Goal: Task Accomplishment & Management: Complete application form

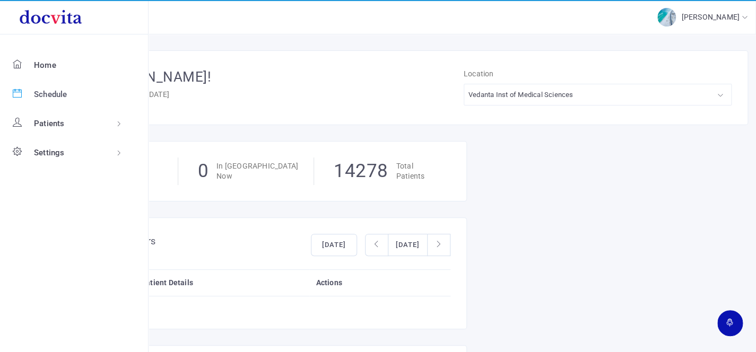
click at [46, 95] on span "Schedule" at bounding box center [50, 95] width 33 height 12
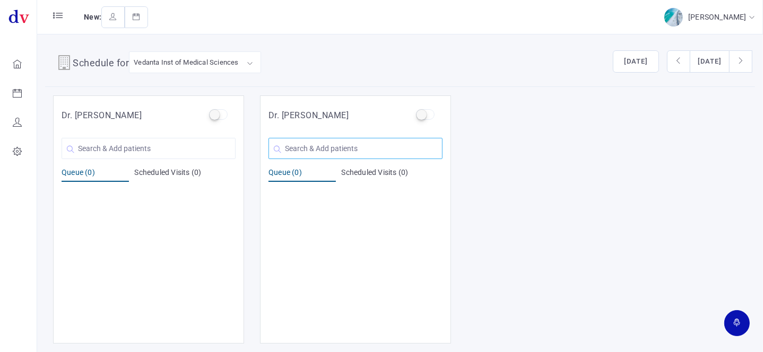
click at [303, 152] on input "text" at bounding box center [355, 148] width 174 height 21
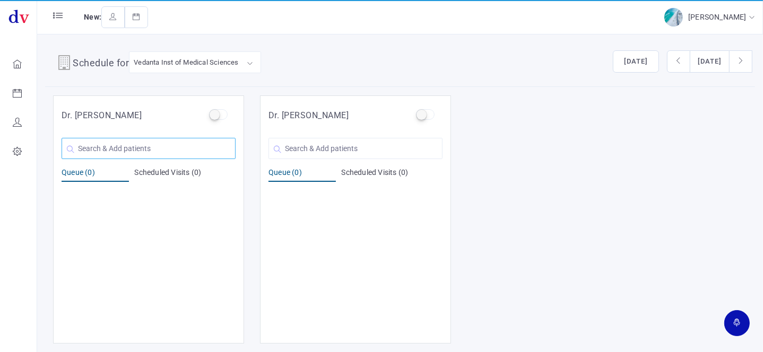
click at [202, 152] on input "text" at bounding box center [149, 148] width 174 height 21
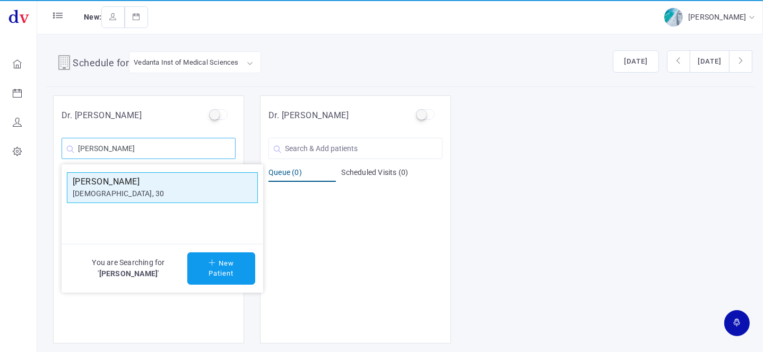
type input "[PERSON_NAME]"
click at [179, 180] on h5 "[PERSON_NAME]" at bounding box center [162, 182] width 179 height 13
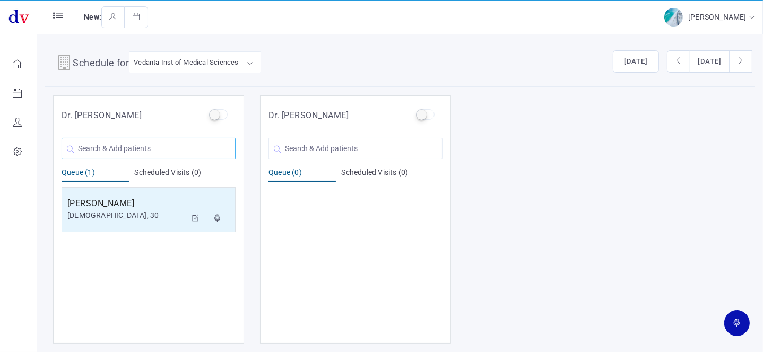
click at [179, 144] on input "text" at bounding box center [149, 148] width 174 height 21
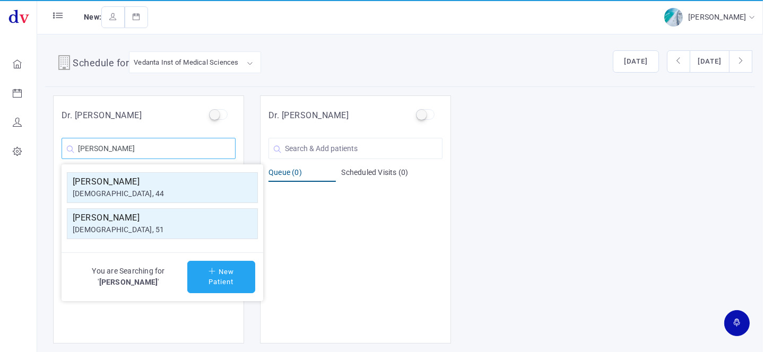
type input "[PERSON_NAME]"
click at [224, 288] on button "New Patient" at bounding box center [221, 277] width 68 height 32
type input "[PERSON_NAME]"
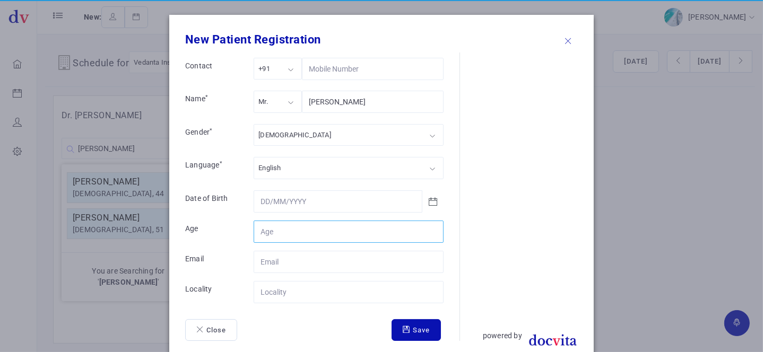
click at [277, 229] on input "Contact" at bounding box center [349, 232] width 190 height 22
type input "61"
click at [276, 288] on input "Contact" at bounding box center [349, 292] width 190 height 22
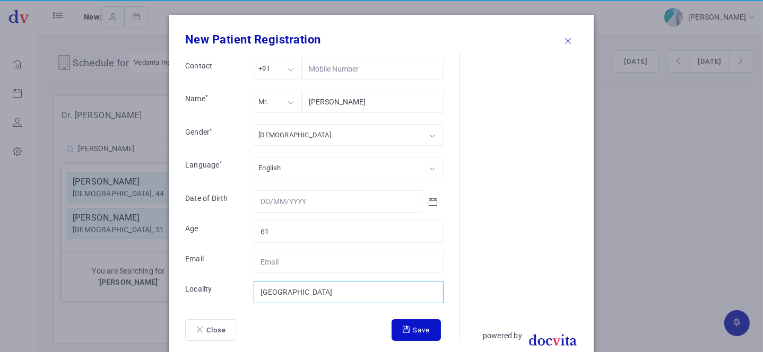
type input "[GEOGRAPHIC_DATA]"
click at [408, 327] on button "Save" at bounding box center [415, 330] width 49 height 22
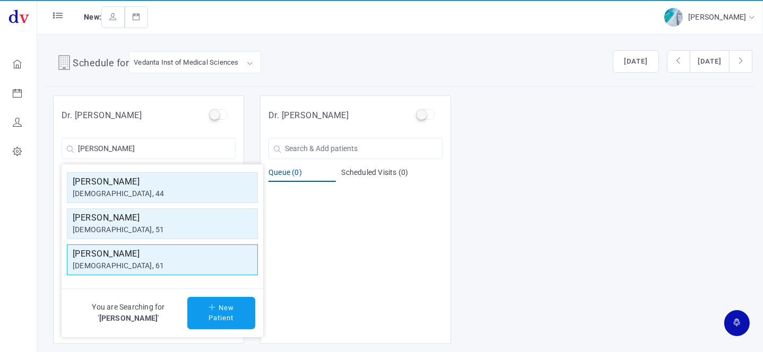
click at [139, 254] on h5 "[PERSON_NAME]" at bounding box center [162, 254] width 179 height 13
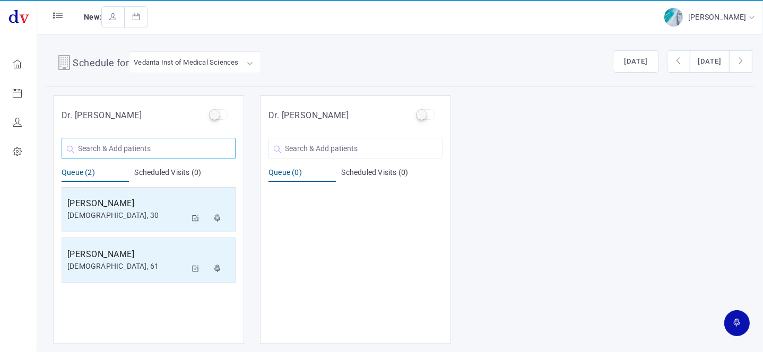
click at [141, 154] on input "text" at bounding box center [149, 148] width 174 height 21
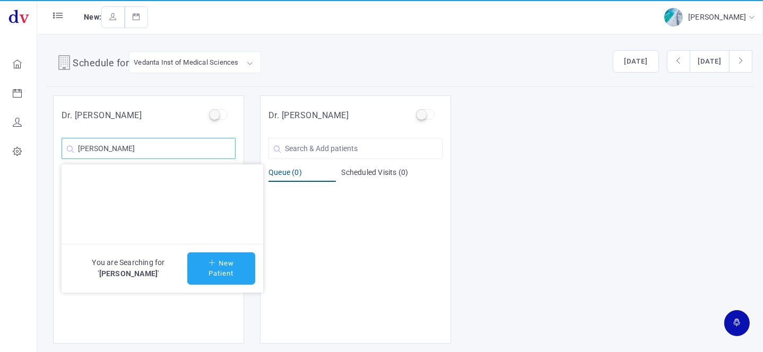
type input "[PERSON_NAME]"
click at [201, 270] on button "New Patient" at bounding box center [221, 268] width 68 height 32
type input "[PERSON_NAME]"
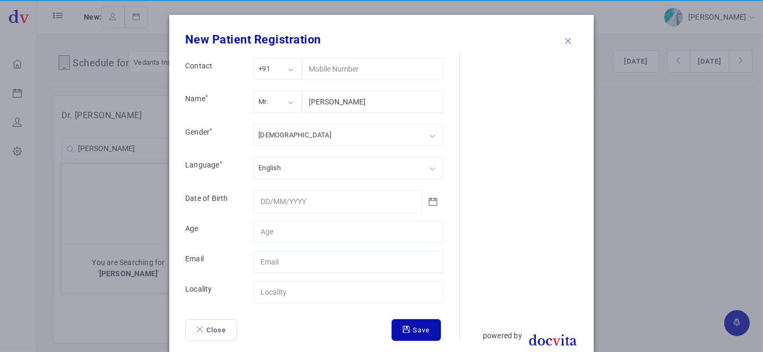
click at [260, 242] on form "Contact +91 +91 +91 +1 +971 Name * Mr. Mr. Mr. Ms. Mrs. Dr. [PERSON_NAME] Gende…" at bounding box center [322, 199] width 274 height 283
click at [266, 239] on input "Contact" at bounding box center [349, 232] width 190 height 22
type input "38"
click at [297, 292] on input "Contact" at bounding box center [349, 292] width 190 height 22
type input "[GEOGRAPHIC_DATA]"
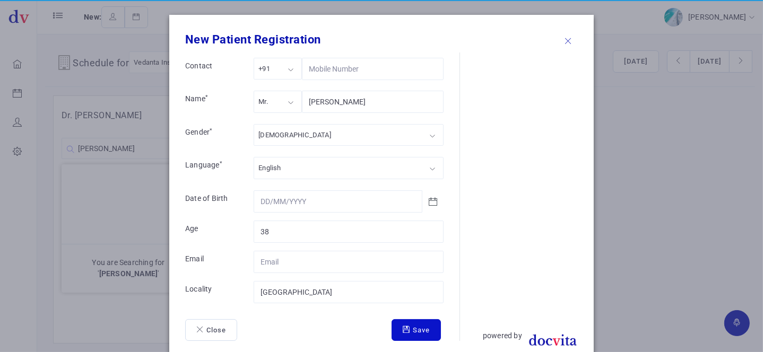
click at [408, 328] on button "Save" at bounding box center [415, 330] width 49 height 22
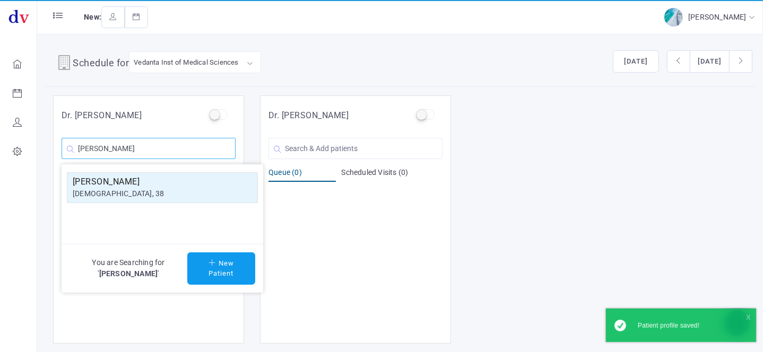
click at [178, 150] on input "[PERSON_NAME]" at bounding box center [149, 148] width 174 height 21
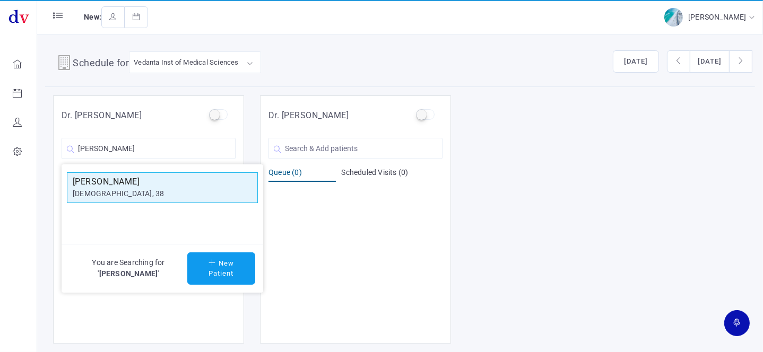
click at [157, 181] on h5 "[PERSON_NAME]" at bounding box center [162, 182] width 179 height 13
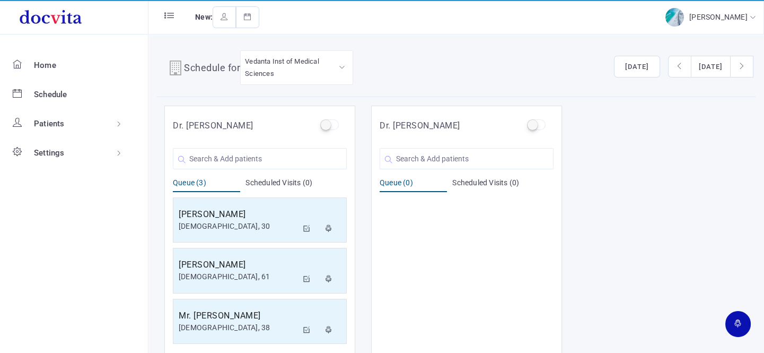
click at [378, 222] on perfect-scrollbar at bounding box center [467, 270] width 190 height 151
click at [404, 160] on input "text" at bounding box center [467, 158] width 174 height 21
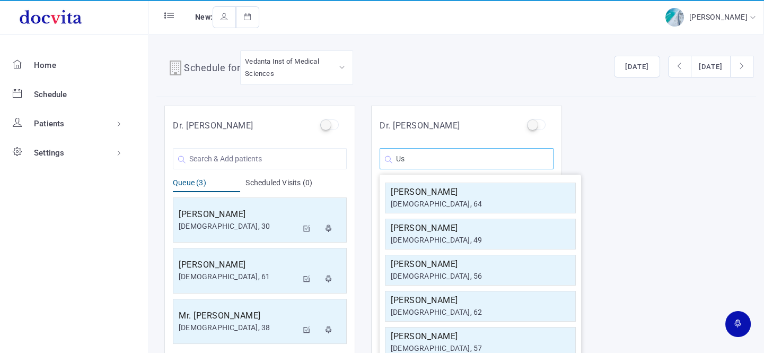
type input "U"
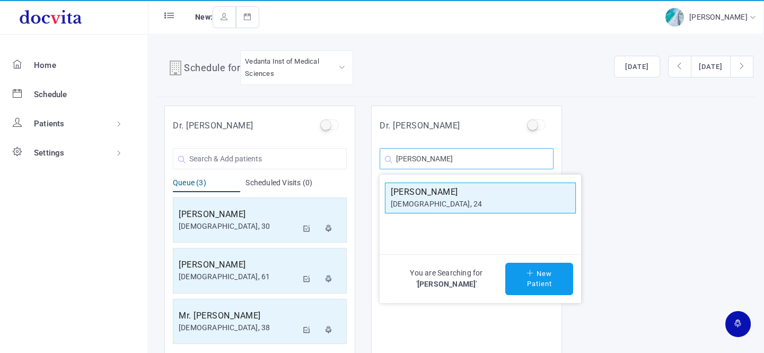
type input "[PERSON_NAME]"
click at [408, 195] on h5 "[PERSON_NAME]" at bounding box center [480, 192] width 179 height 13
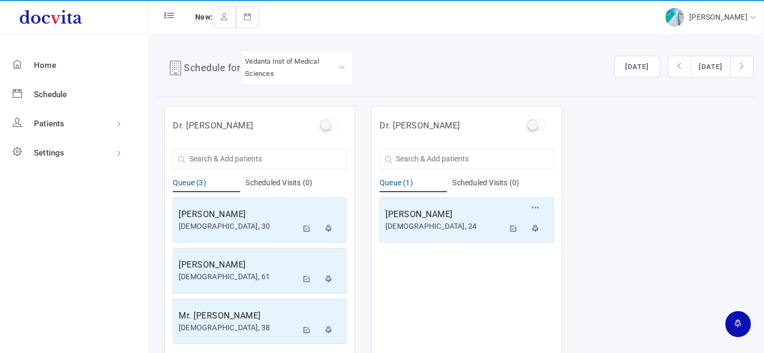
click at [417, 217] on h5 "[PERSON_NAME]" at bounding box center [445, 214] width 119 height 13
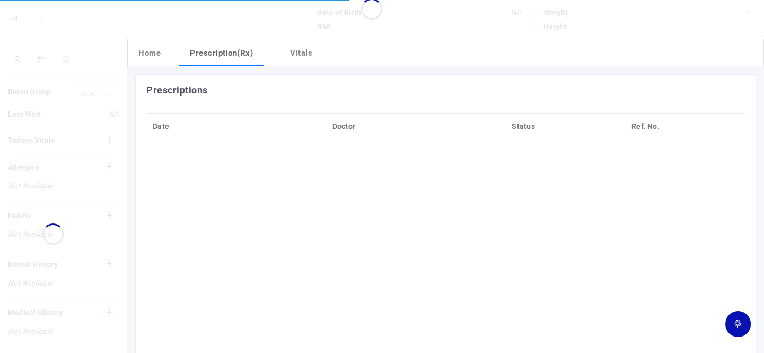
click at [438, 213] on div "Prescriptions Date Doctor Status Ref. No." at bounding box center [445, 280] width 621 height 412
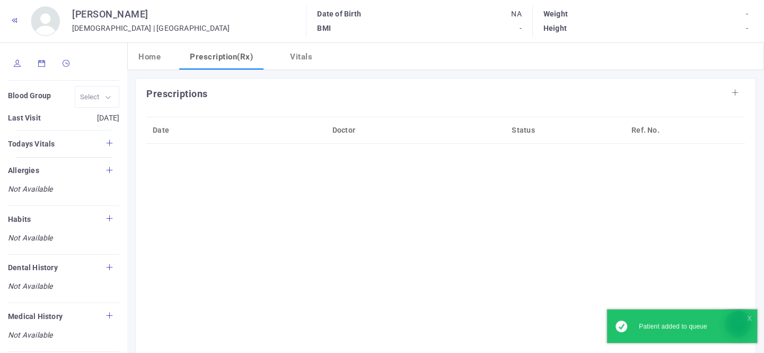
click at [21, 65] on link at bounding box center [17, 64] width 19 height 21
type input "[PERSON_NAME]"
type input "24"
type input "Lunawada"
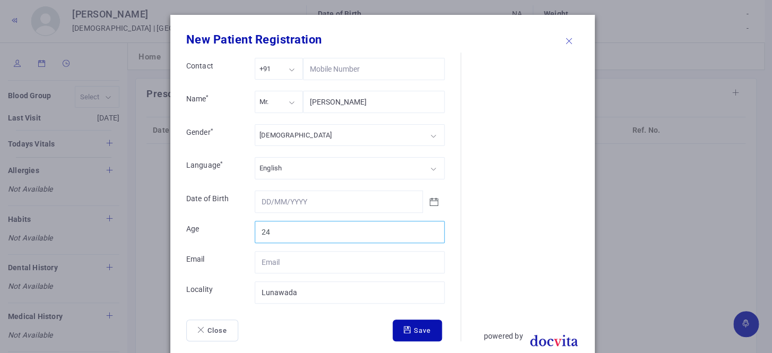
click at [274, 228] on input "24" at bounding box center [350, 232] width 190 height 22
type input "28"
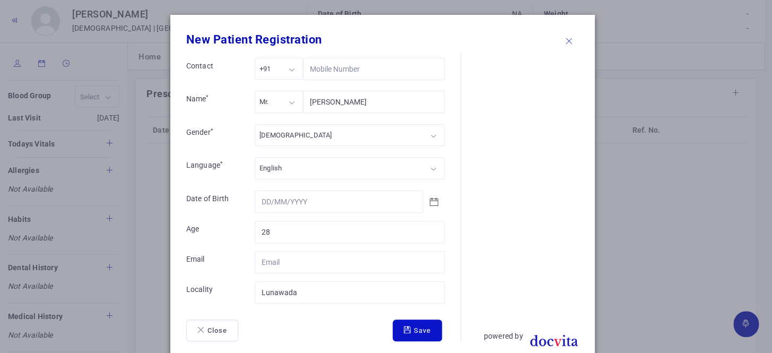
click at [404, 326] on icon "submit" at bounding box center [409, 329] width 10 height 7
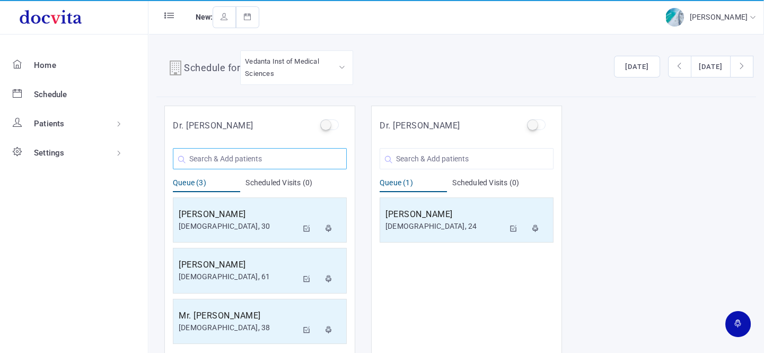
click at [229, 161] on input "text" at bounding box center [260, 158] width 174 height 21
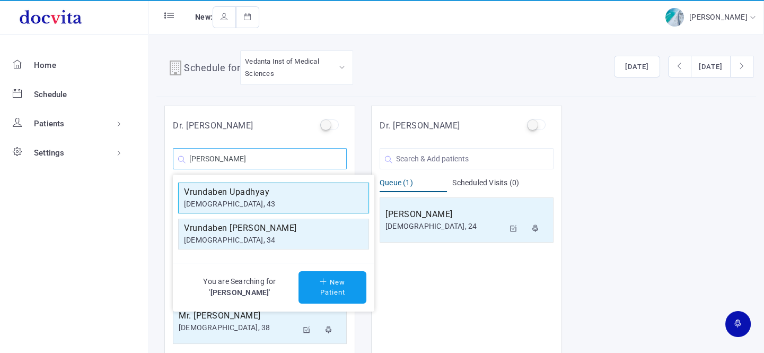
type input "[PERSON_NAME]"
click at [240, 188] on h5 "Vrundaben Upadhyay" at bounding box center [273, 192] width 179 height 13
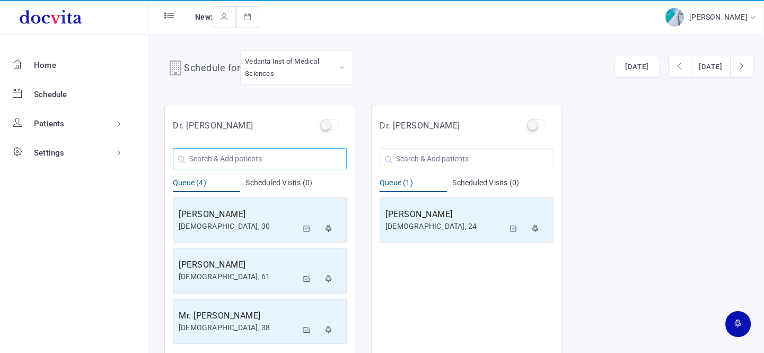
click at [318, 162] on input "text" at bounding box center [260, 158] width 174 height 21
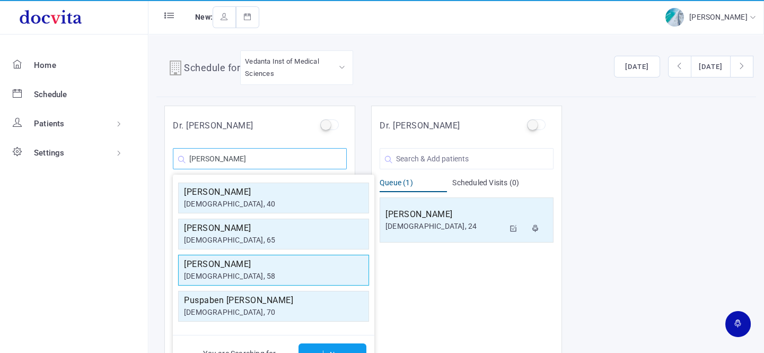
type input "[PERSON_NAME]"
click at [267, 263] on h5 "[PERSON_NAME]" at bounding box center [273, 264] width 179 height 13
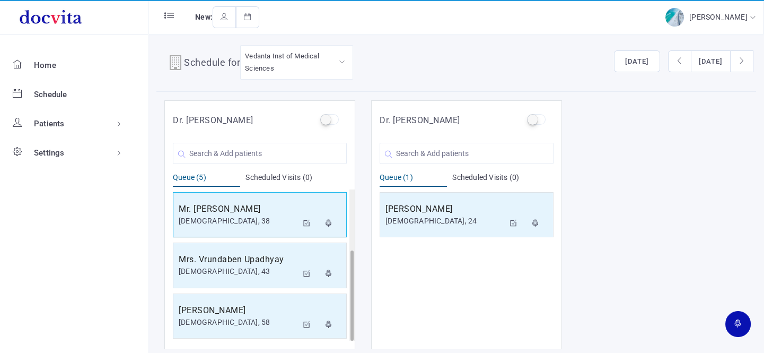
scroll to position [8, 0]
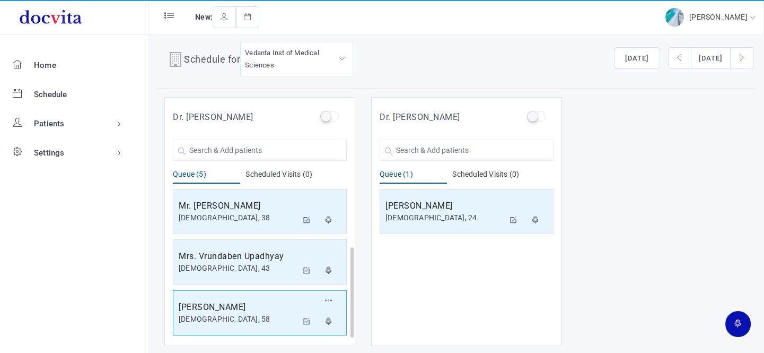
click at [243, 307] on h5 "[PERSON_NAME]" at bounding box center [238, 307] width 119 height 13
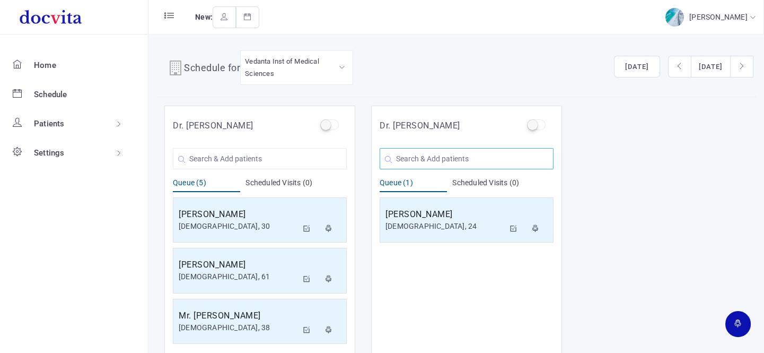
click at [412, 168] on input "text" at bounding box center [467, 158] width 174 height 21
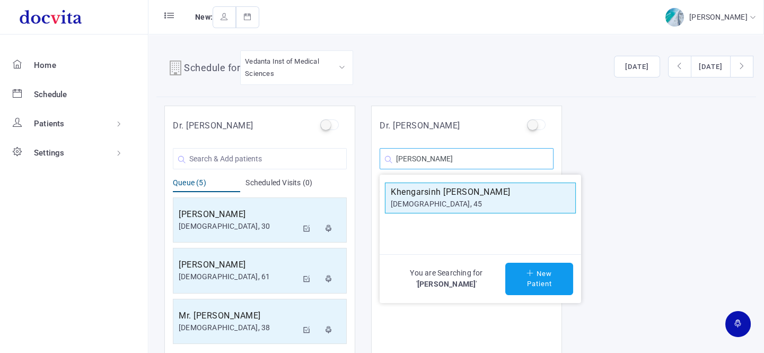
type input "[PERSON_NAME]"
click at [463, 190] on h5 "Khengarsinh [PERSON_NAME]" at bounding box center [480, 192] width 179 height 13
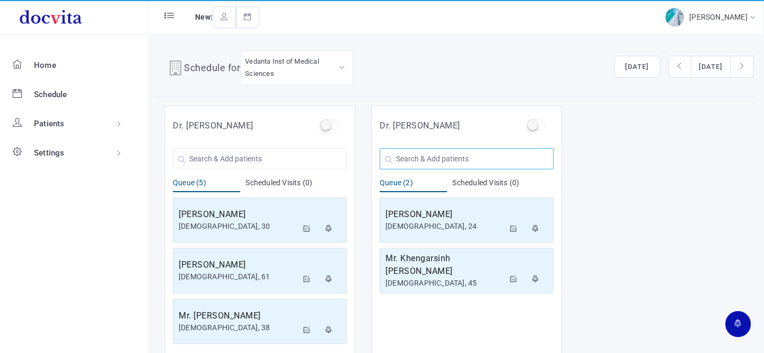
click at [471, 156] on input "text" at bounding box center [467, 158] width 174 height 21
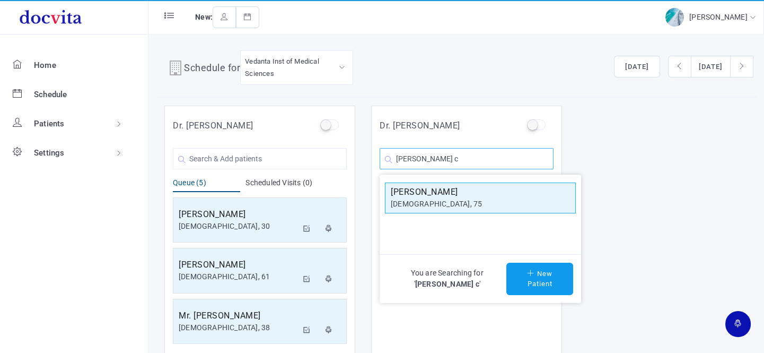
type input "[PERSON_NAME] c"
click at [460, 199] on div "[DEMOGRAPHIC_DATA], 75" at bounding box center [480, 203] width 179 height 11
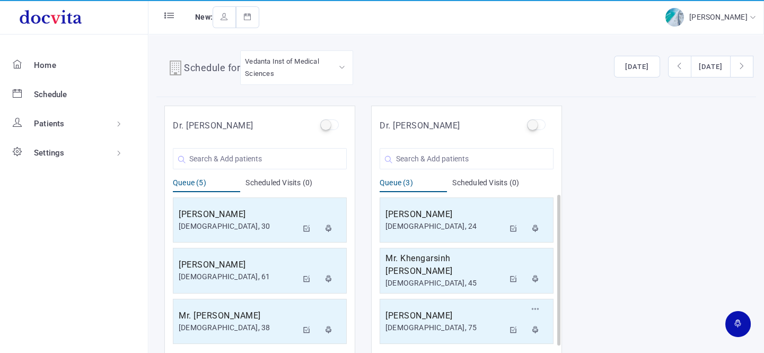
click at [433, 309] on h5 "[PERSON_NAME]" at bounding box center [445, 315] width 119 height 13
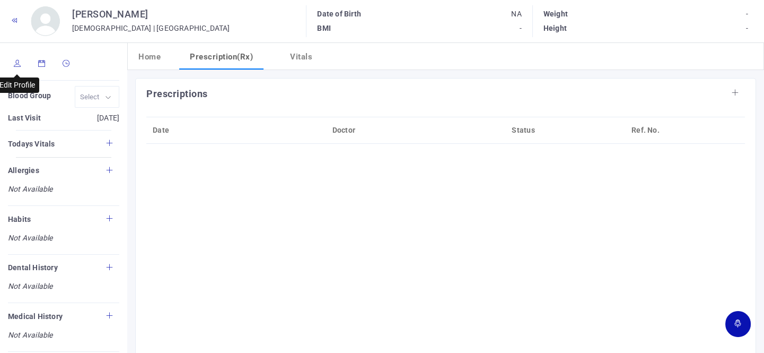
click at [22, 64] on link at bounding box center [17, 64] width 19 height 21
type input "[PERSON_NAME]"
type input "75"
type input "[GEOGRAPHIC_DATA]"
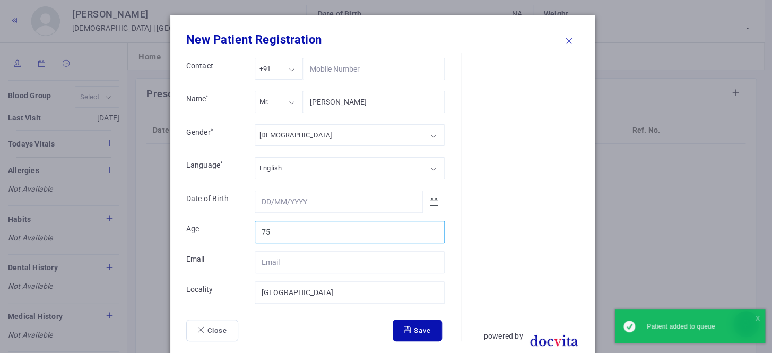
click at [292, 232] on input "75" at bounding box center [350, 232] width 190 height 22
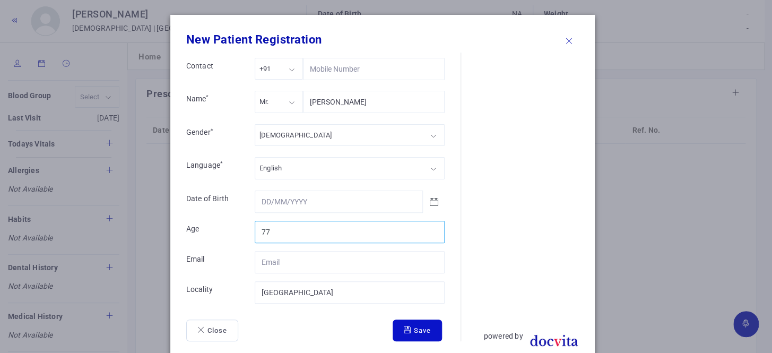
type input "77"
click at [409, 332] on button "Save" at bounding box center [416, 330] width 49 height 22
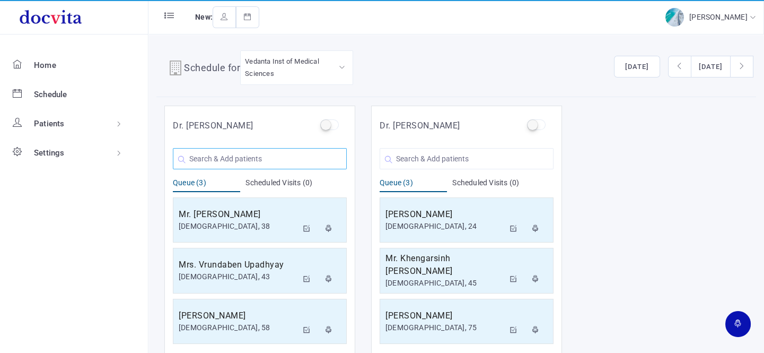
click at [263, 153] on input "text" at bounding box center [260, 158] width 174 height 21
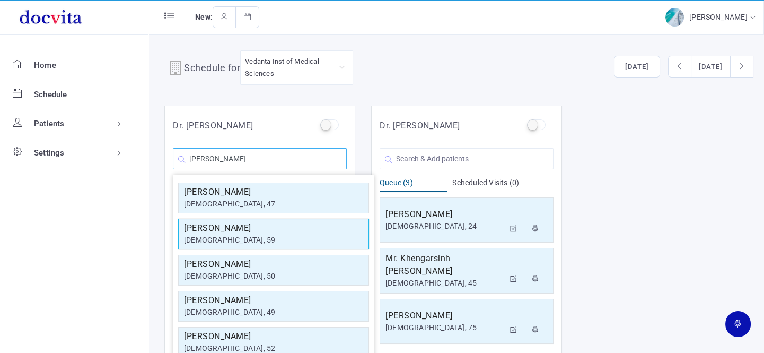
type input "[PERSON_NAME]"
click at [272, 222] on h5 "[PERSON_NAME]" at bounding box center [273, 228] width 179 height 13
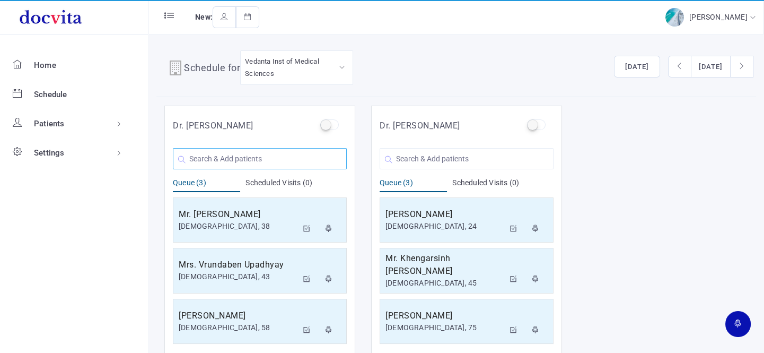
click at [257, 159] on input "text" at bounding box center [260, 158] width 174 height 21
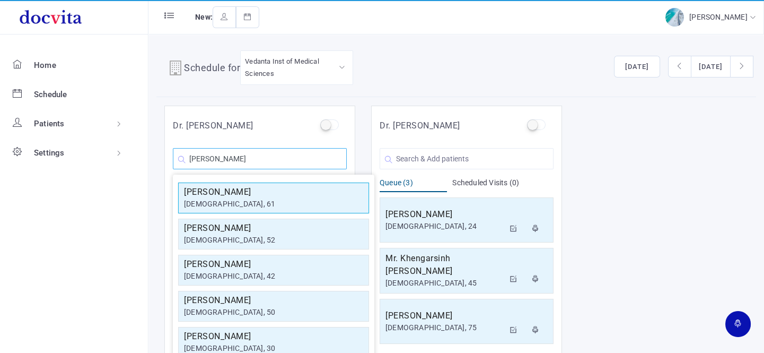
type input "[PERSON_NAME]"
click at [264, 195] on h5 "[PERSON_NAME]" at bounding box center [273, 192] width 179 height 13
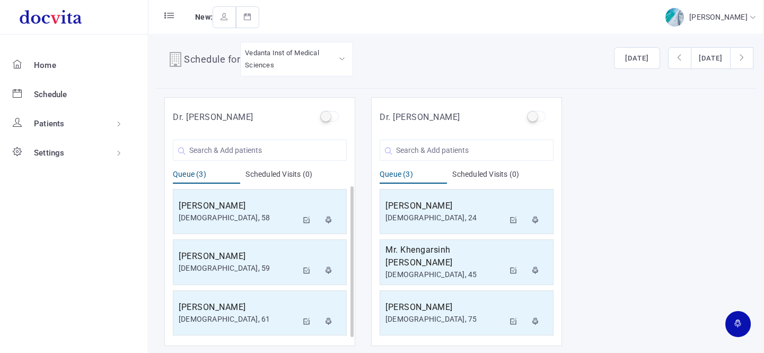
click at [278, 138] on div "[PERSON_NAME] [DEMOGRAPHIC_DATA], 61 [PERSON_NAME] [DEMOGRAPHIC_DATA], 52 [PERS…" at bounding box center [260, 147] width 174 height 27
click at [269, 154] on input "text" at bounding box center [260, 149] width 174 height 21
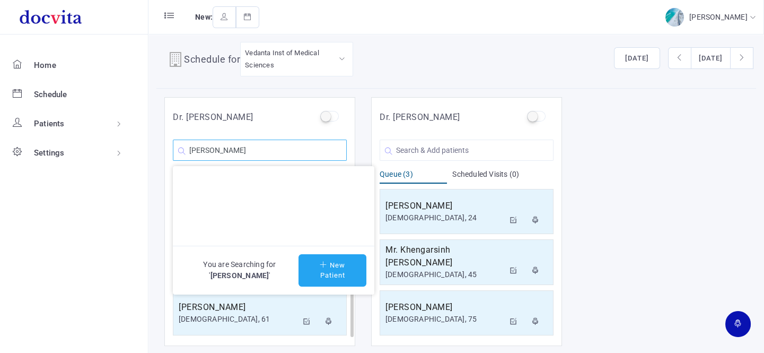
type input "[PERSON_NAME]"
click at [337, 265] on button "New Patient" at bounding box center [333, 270] width 68 height 32
type input "[PERSON_NAME]"
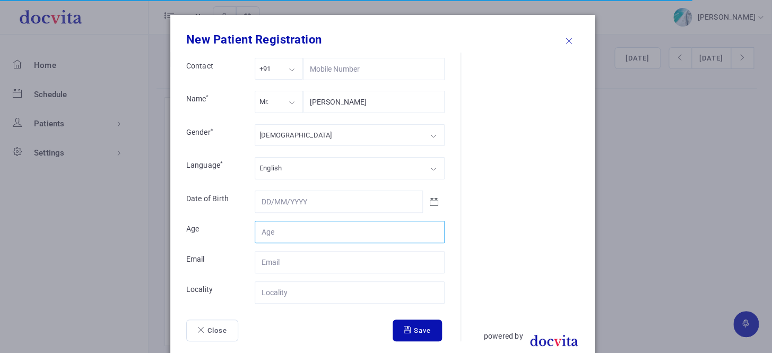
click at [307, 227] on input "Contact" at bounding box center [350, 232] width 190 height 22
type input "64"
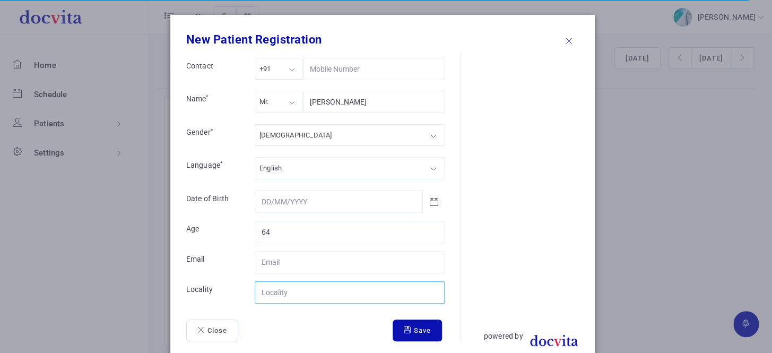
click at [316, 293] on input "Contact" at bounding box center [350, 292] width 190 height 22
type input "[GEOGRAPHIC_DATA]"
click at [404, 326] on icon "submit" at bounding box center [409, 329] width 10 height 7
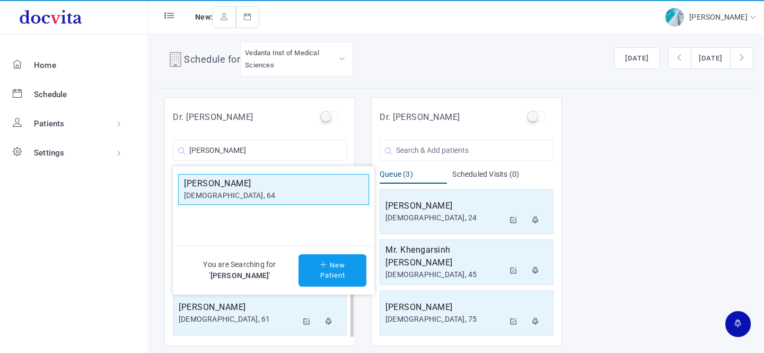
click at [274, 191] on div "[DEMOGRAPHIC_DATA], 64" at bounding box center [273, 195] width 179 height 11
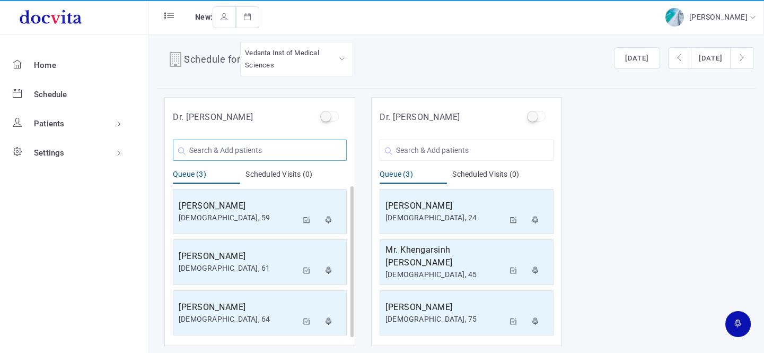
click at [263, 152] on input "text" at bounding box center [260, 149] width 174 height 21
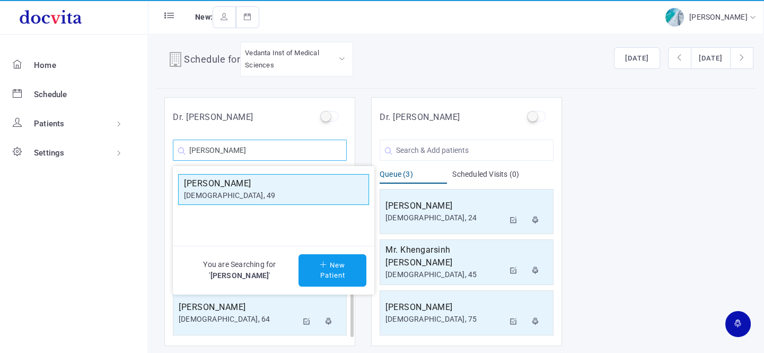
type input "[PERSON_NAME]"
click at [248, 185] on h5 "[PERSON_NAME]" at bounding box center [273, 183] width 179 height 13
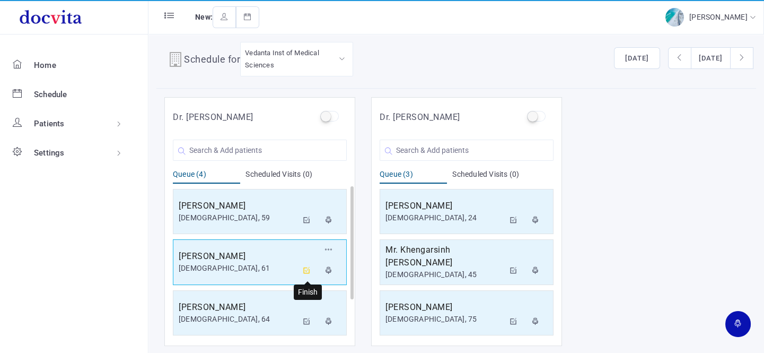
scroll to position [51, 0]
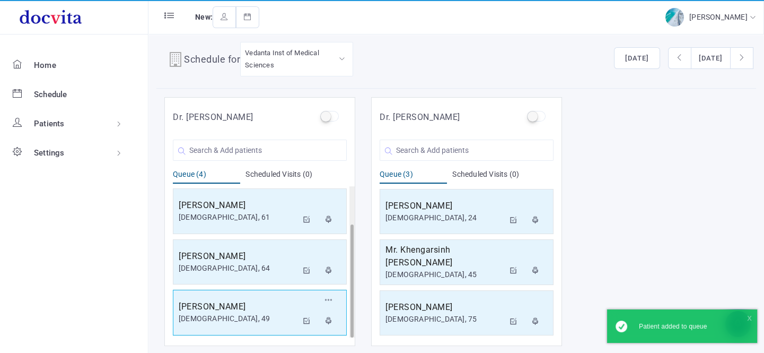
click at [233, 315] on div "[DEMOGRAPHIC_DATA], 49" at bounding box center [238, 318] width 119 height 11
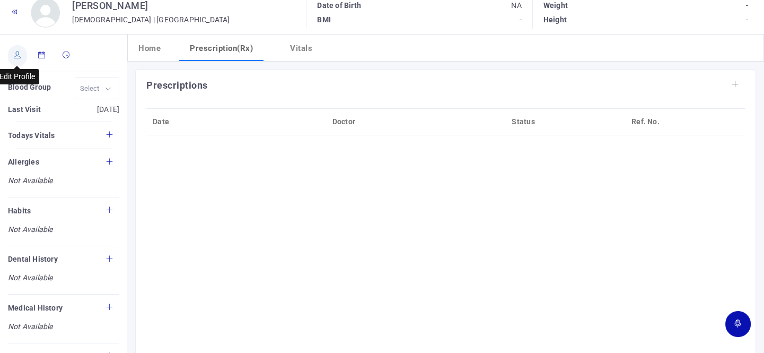
click at [21, 55] on link at bounding box center [17, 55] width 19 height 21
type input "[PERSON_NAME]"
type input "49"
type input "Rajakot"
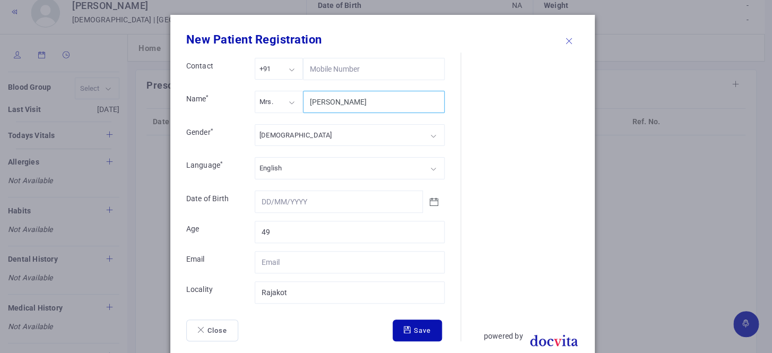
click at [327, 100] on input "[PERSON_NAME]" at bounding box center [374, 102] width 142 height 22
type input "Neetalba K Rana"
click at [414, 329] on button "Save" at bounding box center [416, 330] width 49 height 22
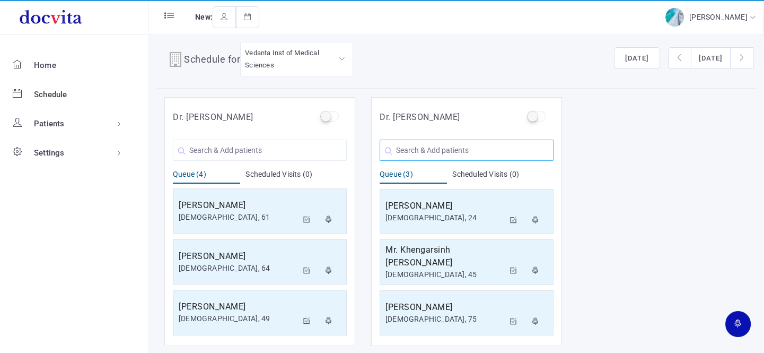
click at [426, 147] on input "text" at bounding box center [467, 149] width 174 height 21
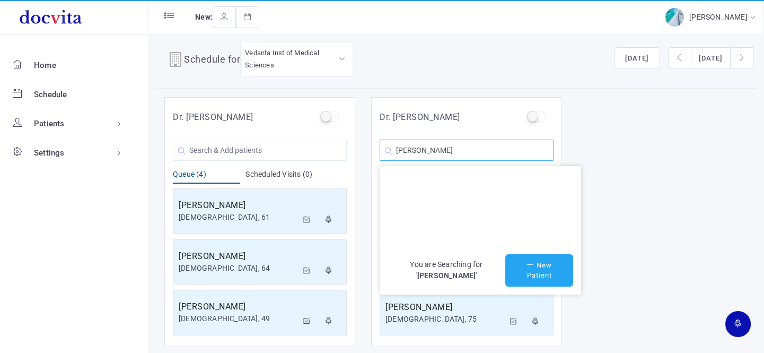
type input "[PERSON_NAME]"
click at [538, 260] on button "New Patient" at bounding box center [539, 270] width 68 height 32
type input "[PERSON_NAME]"
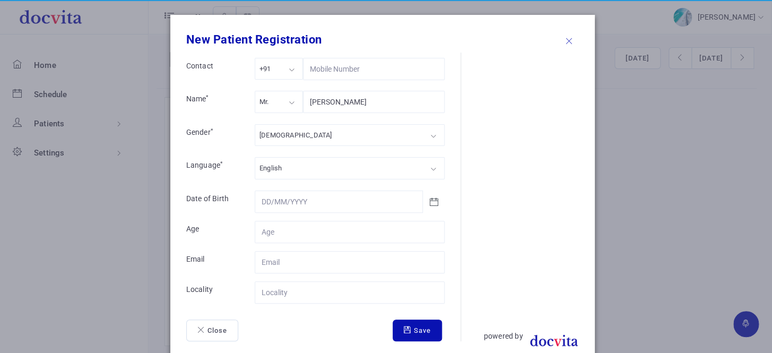
click at [276, 103] on div "Mr." at bounding box center [279, 102] width 48 height 22
click at [277, 137] on div "[DEMOGRAPHIC_DATA]" at bounding box center [350, 135] width 190 height 22
click at [281, 230] on input "Contact" at bounding box center [350, 232] width 190 height 22
type input "40"
click at [292, 287] on input "Contact" at bounding box center [350, 292] width 190 height 22
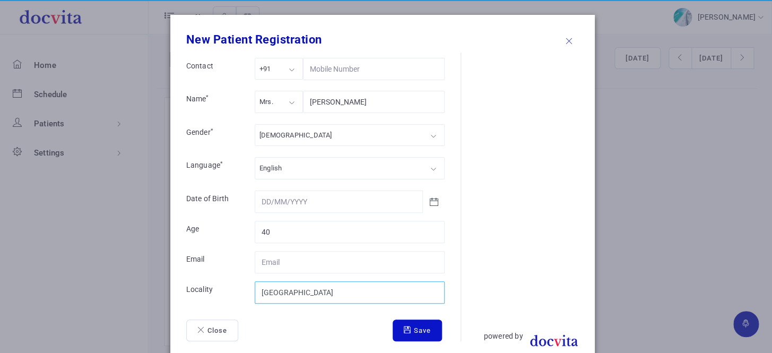
type input "[GEOGRAPHIC_DATA]"
click at [404, 326] on icon "submit" at bounding box center [409, 329] width 10 height 7
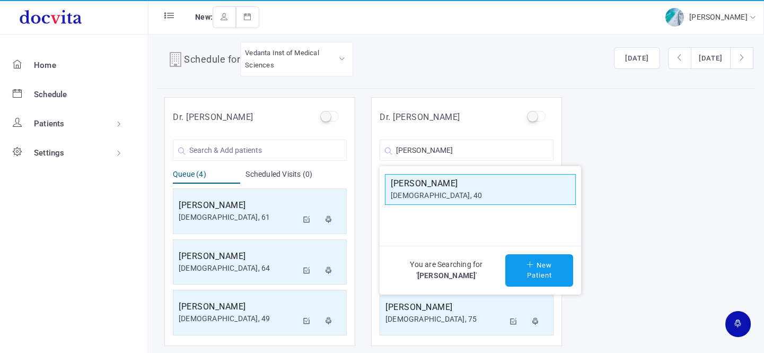
click at [405, 182] on h5 "[PERSON_NAME]" at bounding box center [480, 183] width 179 height 13
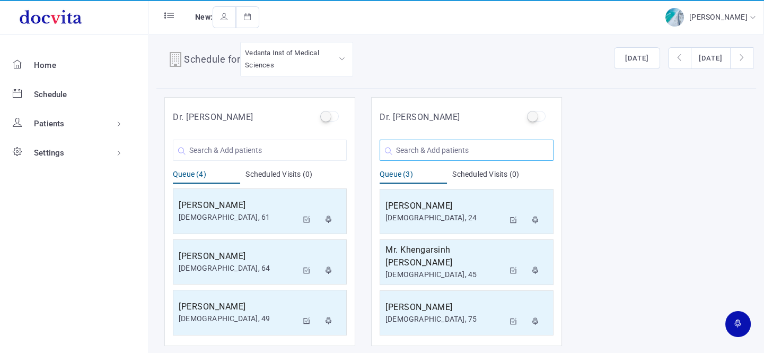
click at [419, 149] on input "text" at bounding box center [467, 149] width 174 height 21
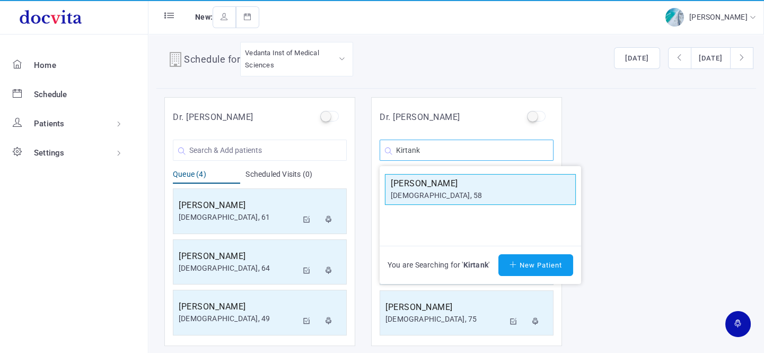
type input "Kirtank"
click at [423, 187] on h5 "[PERSON_NAME]" at bounding box center [480, 183] width 179 height 13
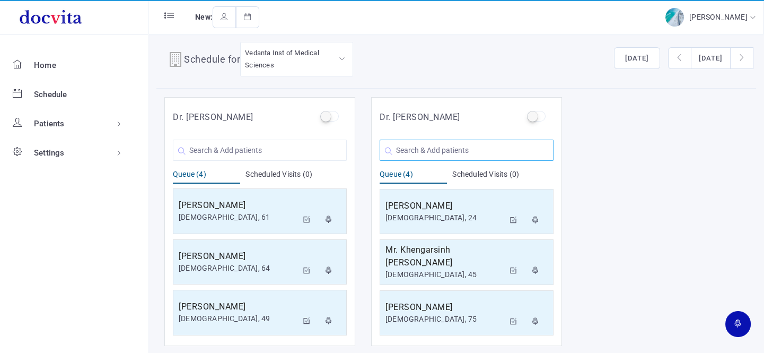
click at [422, 149] on input "text" at bounding box center [467, 149] width 174 height 21
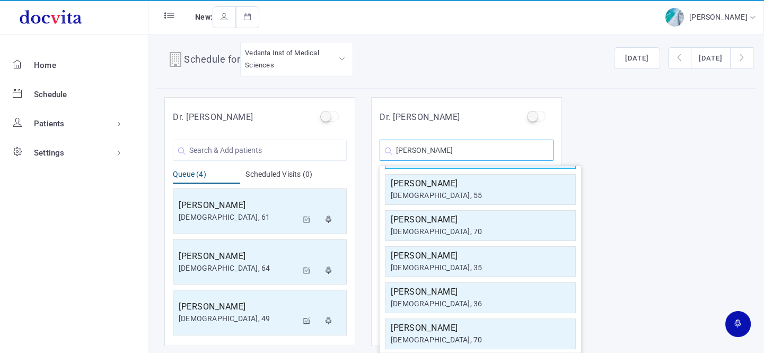
scroll to position [190, 0]
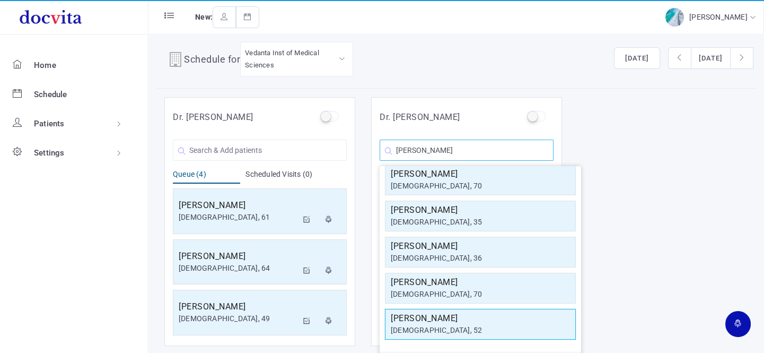
type input "[PERSON_NAME]"
click at [443, 320] on h5 "[PERSON_NAME]" at bounding box center [480, 318] width 179 height 13
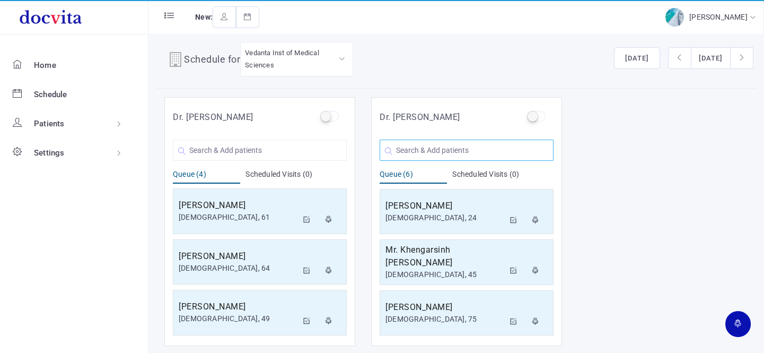
click at [473, 146] on input "text" at bounding box center [467, 149] width 174 height 21
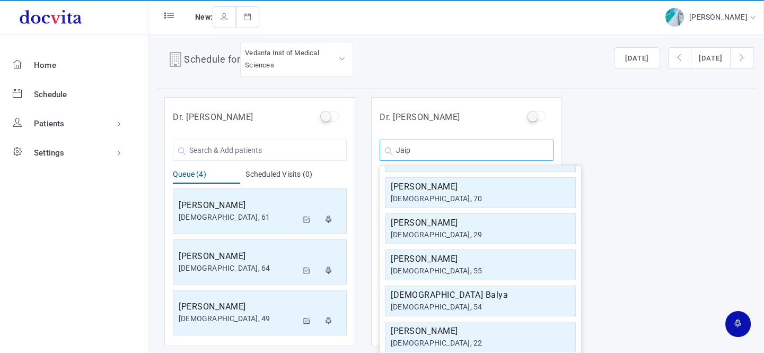
scroll to position [0, 0]
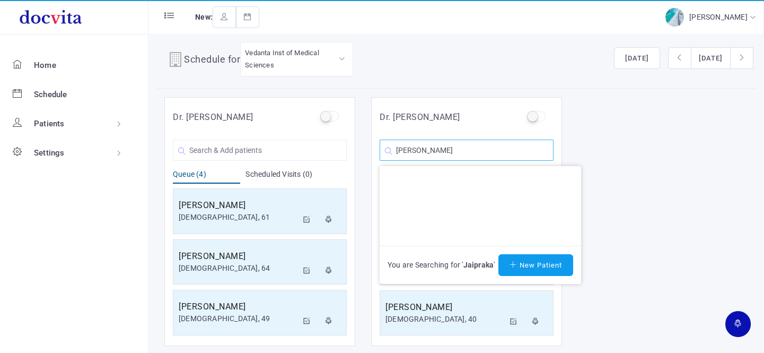
type input "J"
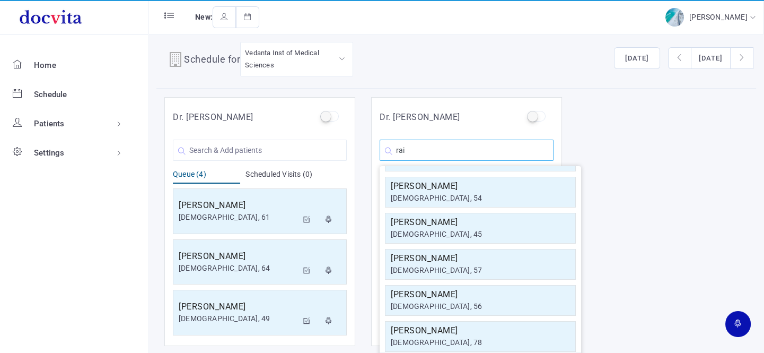
scroll to position [190, 0]
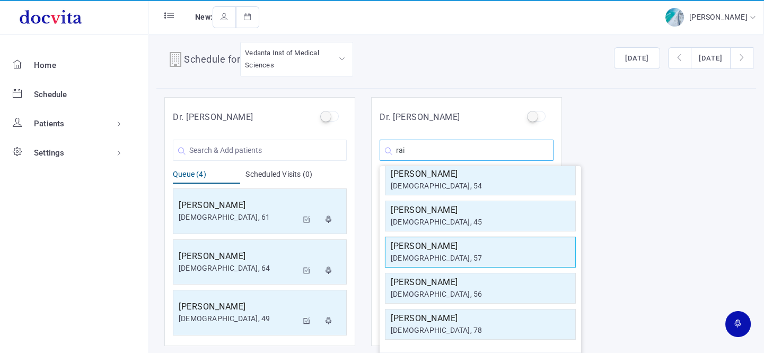
type input "rai"
click at [500, 254] on div "[DEMOGRAPHIC_DATA], 57" at bounding box center [480, 257] width 179 height 11
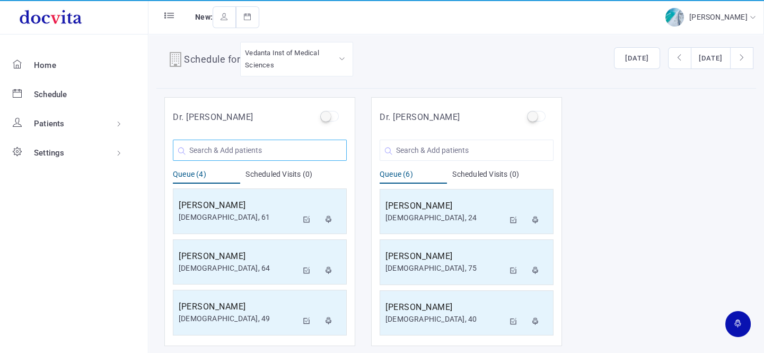
click at [246, 149] on input "text" at bounding box center [260, 149] width 174 height 21
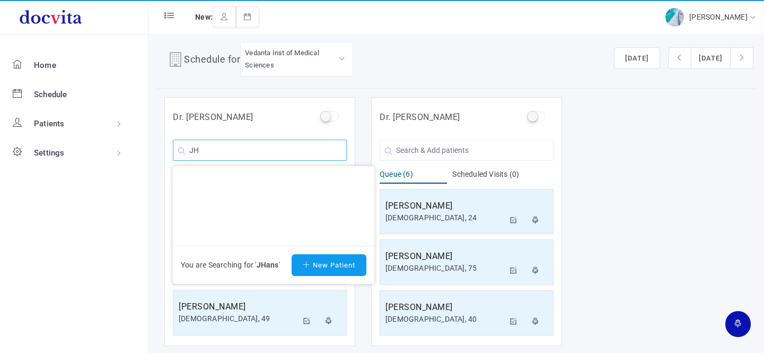
type input "J"
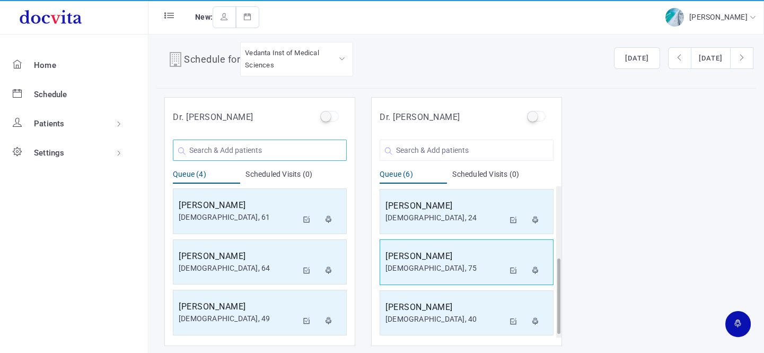
scroll to position [152, 0]
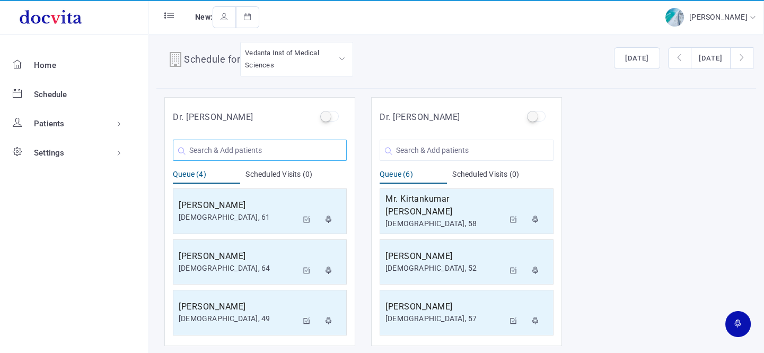
click at [254, 146] on input "text" at bounding box center [260, 149] width 174 height 21
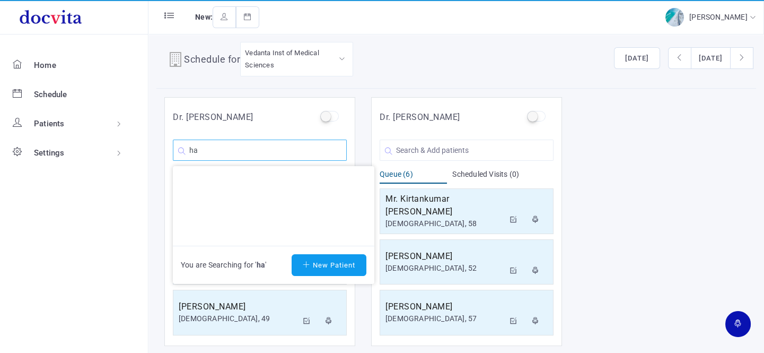
type input "h"
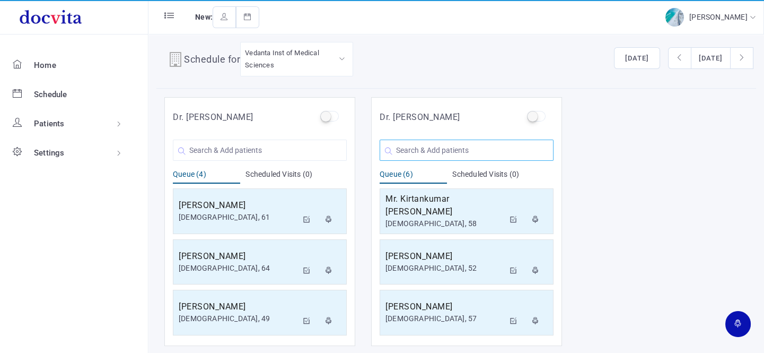
click at [466, 151] on input "text" at bounding box center [467, 149] width 174 height 21
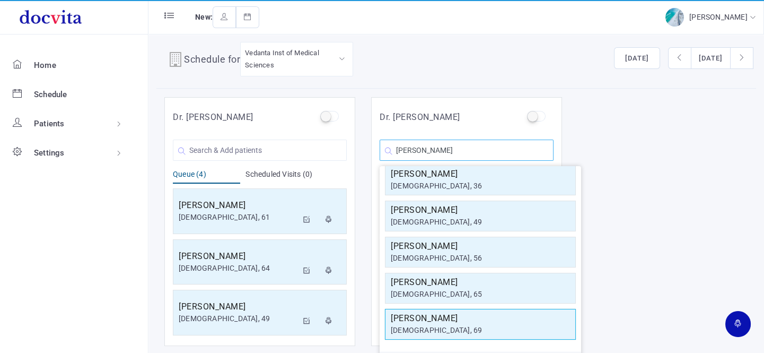
type input "[PERSON_NAME]"
click at [436, 322] on h5 "[PERSON_NAME]" at bounding box center [480, 318] width 179 height 13
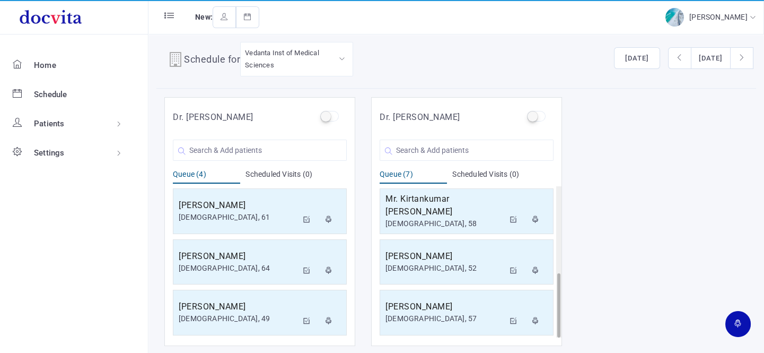
scroll to position [203, 0]
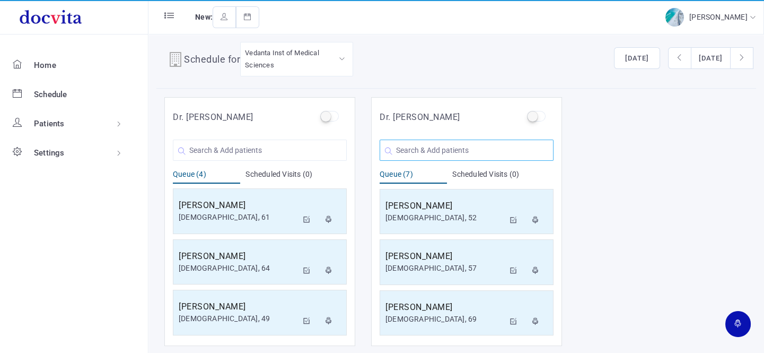
click at [451, 143] on input "text" at bounding box center [467, 149] width 174 height 21
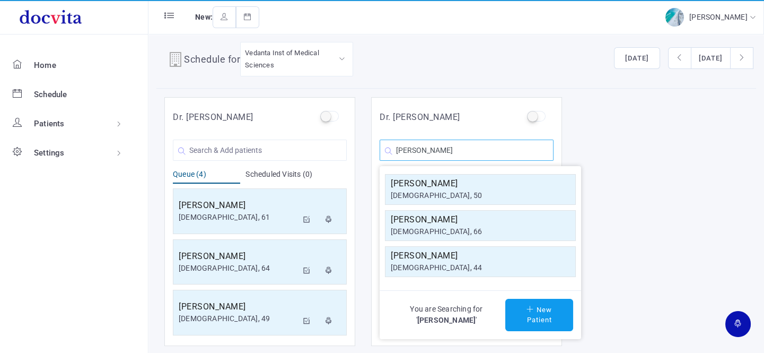
scroll to position [0, 0]
type input "[PERSON_NAME]"
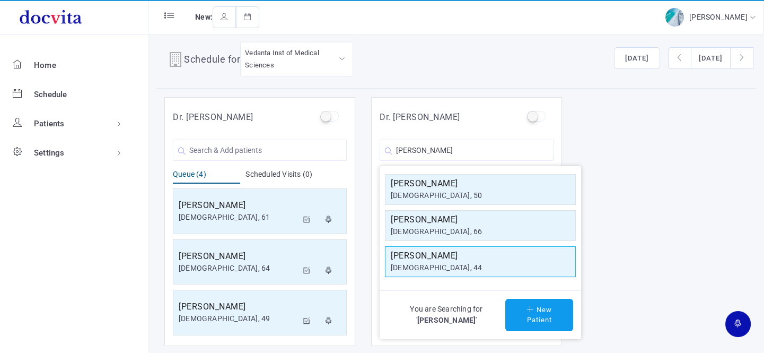
click at [446, 267] on div "[DEMOGRAPHIC_DATA], 44" at bounding box center [480, 267] width 179 height 11
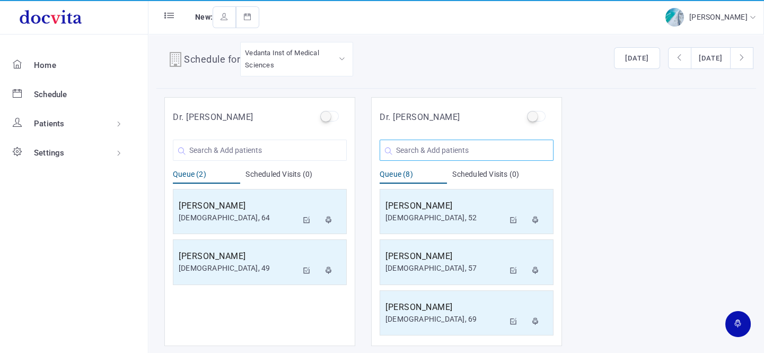
click at [476, 149] on input "text" at bounding box center [467, 149] width 174 height 21
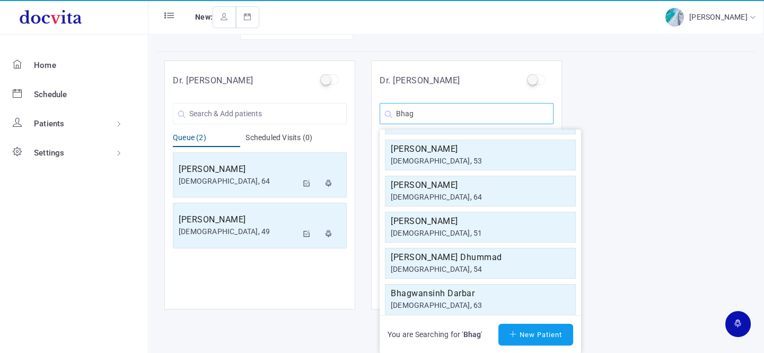
scroll to position [144, 0]
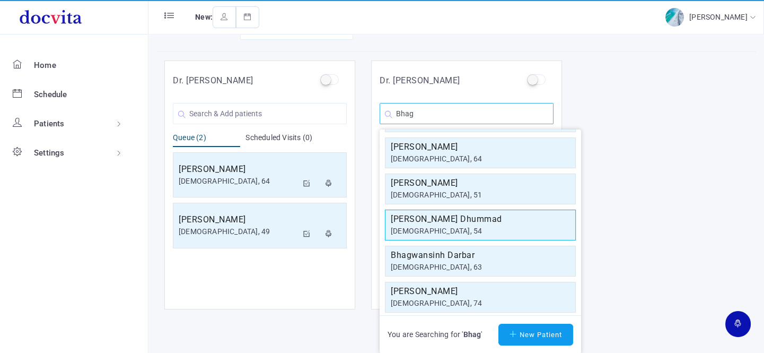
type input "Bhag"
click at [479, 221] on h5 "[PERSON_NAME] Dhummad" at bounding box center [480, 219] width 179 height 13
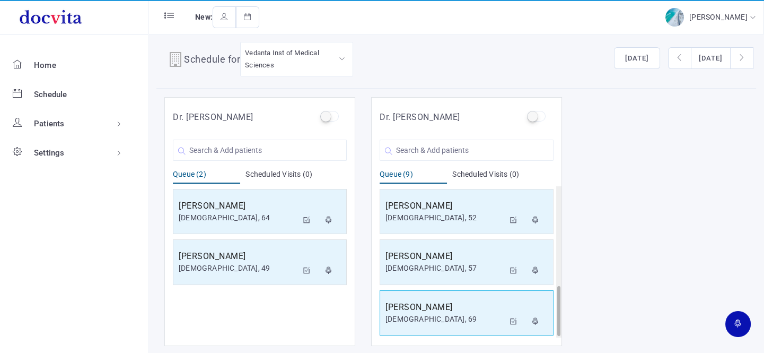
scroll to position [303, 0]
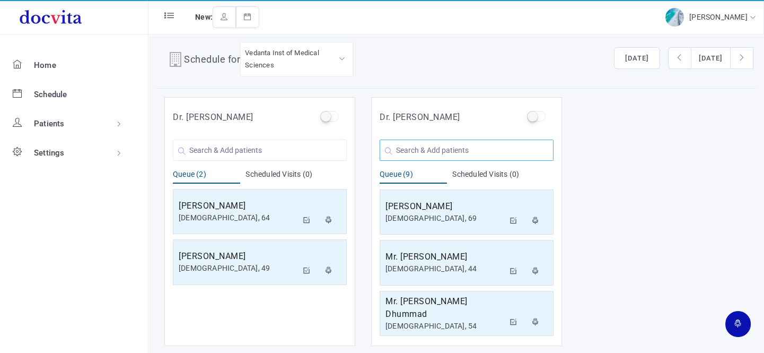
click at [438, 154] on input "text" at bounding box center [467, 149] width 174 height 21
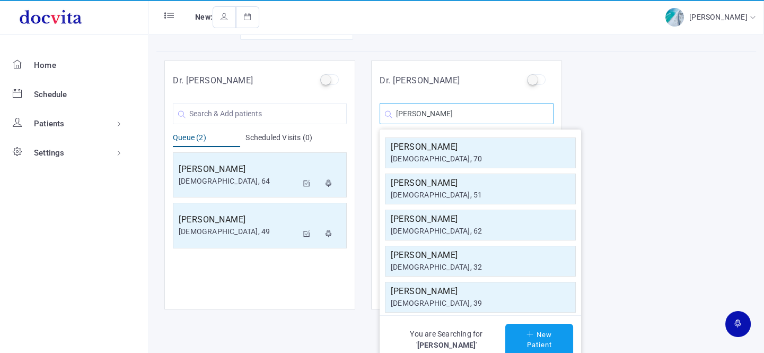
scroll to position [8, 0]
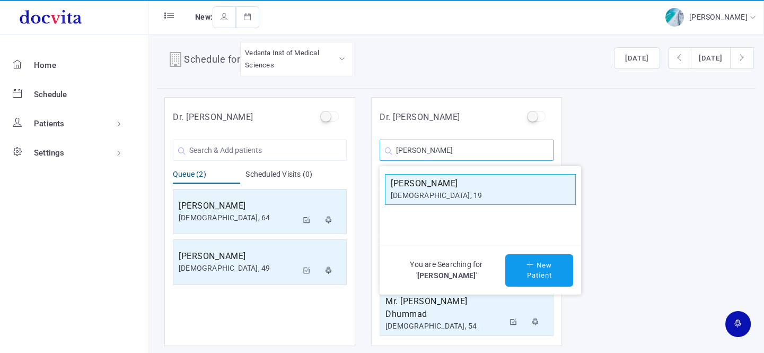
type input "[PERSON_NAME]"
click at [493, 198] on div "[DEMOGRAPHIC_DATA], 19" at bounding box center [480, 195] width 179 height 11
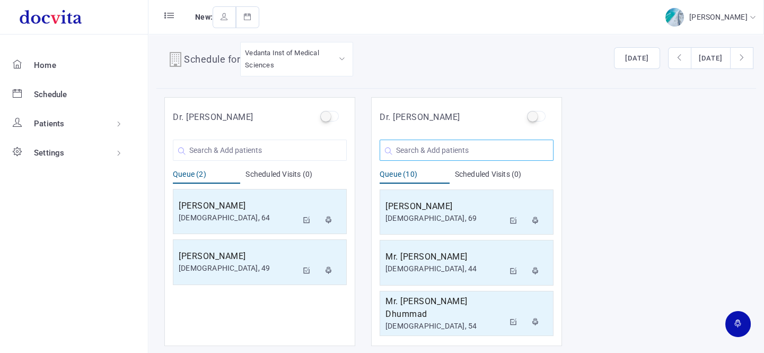
click at [447, 149] on input "text" at bounding box center [467, 149] width 174 height 21
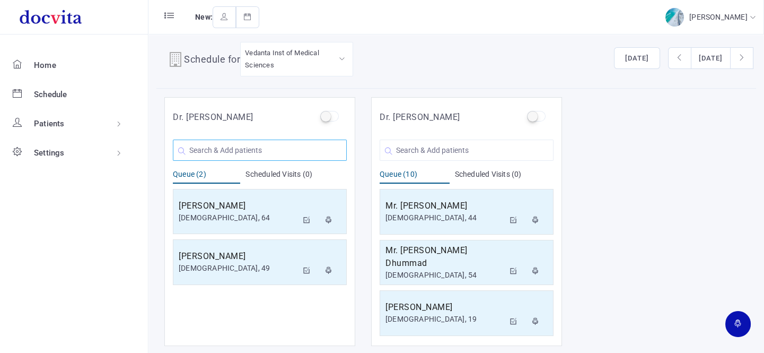
click at [252, 151] on input "text" at bounding box center [260, 149] width 174 height 21
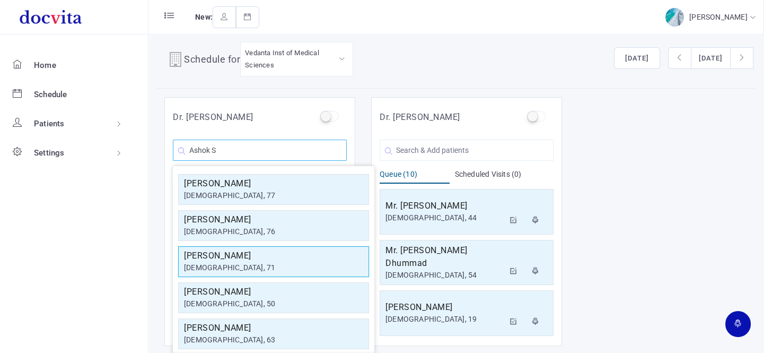
type input "Ashok S"
click at [254, 262] on div "[DEMOGRAPHIC_DATA], 71" at bounding box center [273, 267] width 179 height 11
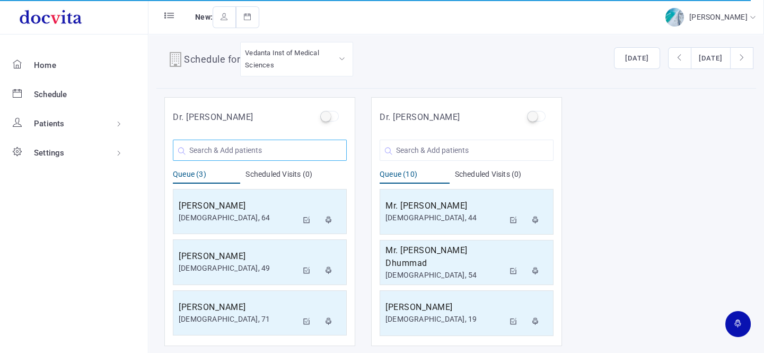
click at [245, 150] on input "text" at bounding box center [260, 149] width 174 height 21
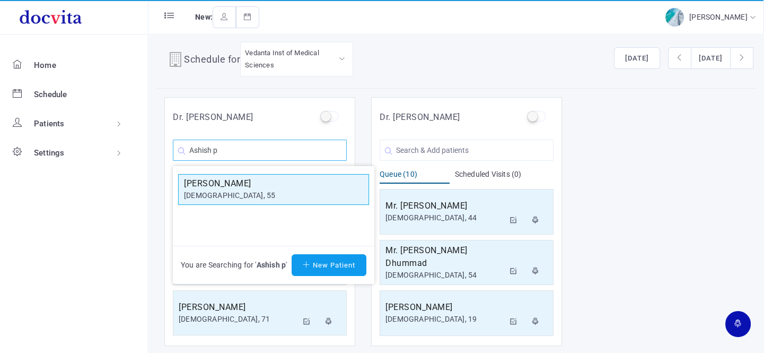
type input "Ashish p"
click at [240, 197] on div "[DEMOGRAPHIC_DATA], 55" at bounding box center [273, 195] width 179 height 11
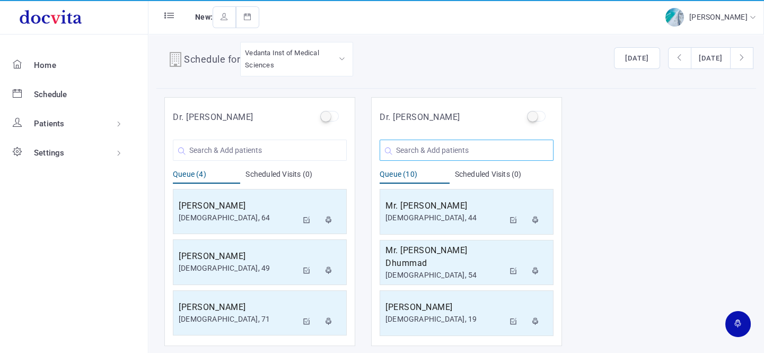
click at [484, 153] on input "text" at bounding box center [467, 149] width 174 height 21
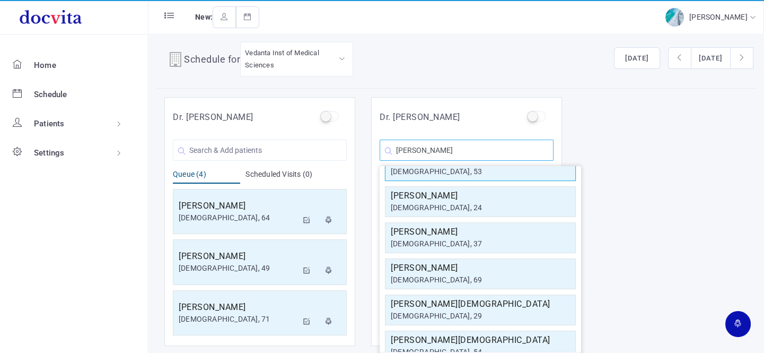
scroll to position [190, 0]
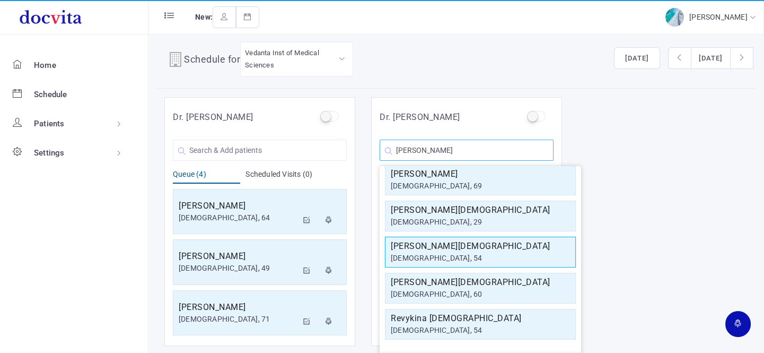
type input "[PERSON_NAME]"
click at [477, 254] on div "[DEMOGRAPHIC_DATA], 54" at bounding box center [480, 257] width 179 height 11
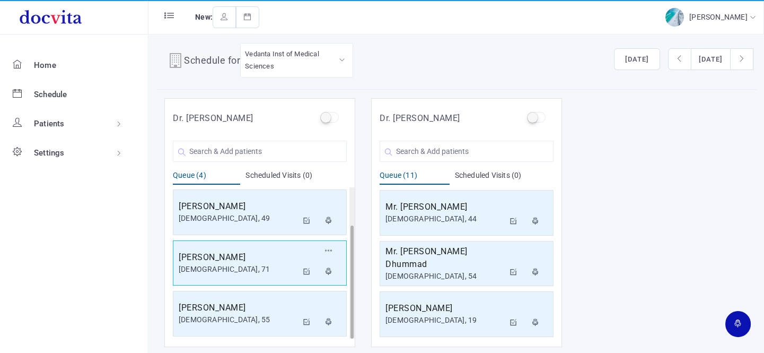
scroll to position [8, 0]
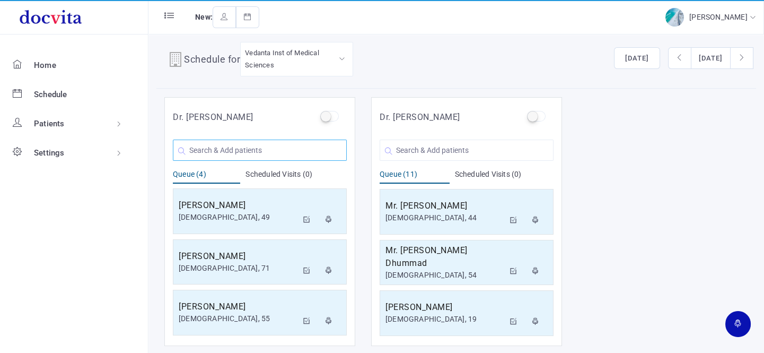
click at [247, 150] on input "text" at bounding box center [260, 149] width 174 height 21
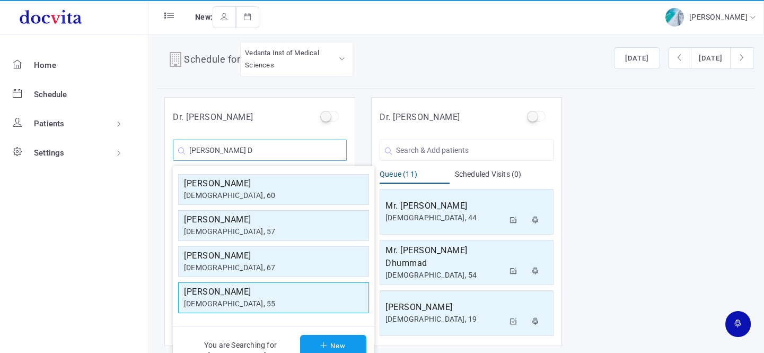
type input "[PERSON_NAME] D"
click at [244, 296] on h5 "[PERSON_NAME]" at bounding box center [273, 291] width 179 height 13
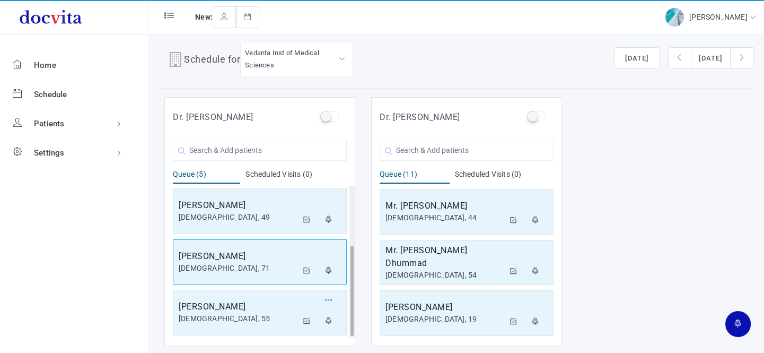
scroll to position [101, 0]
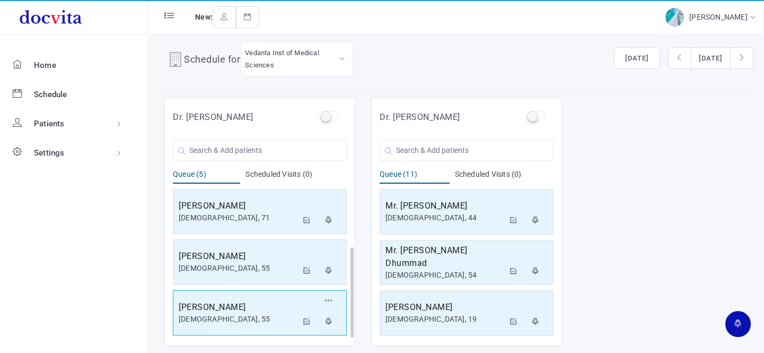
click at [245, 304] on h5 "[PERSON_NAME]" at bounding box center [238, 307] width 119 height 13
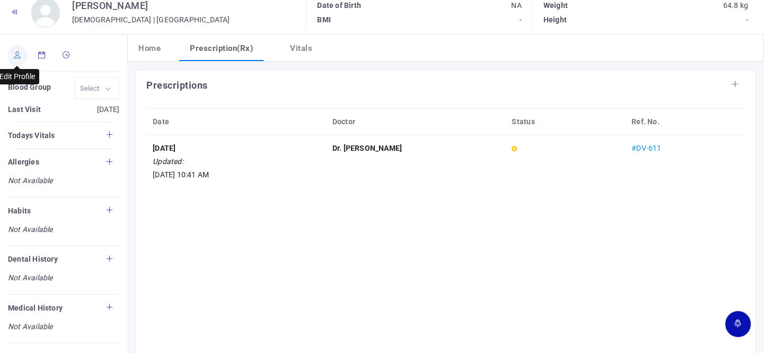
click at [16, 53] on icon at bounding box center [17, 54] width 7 height 7
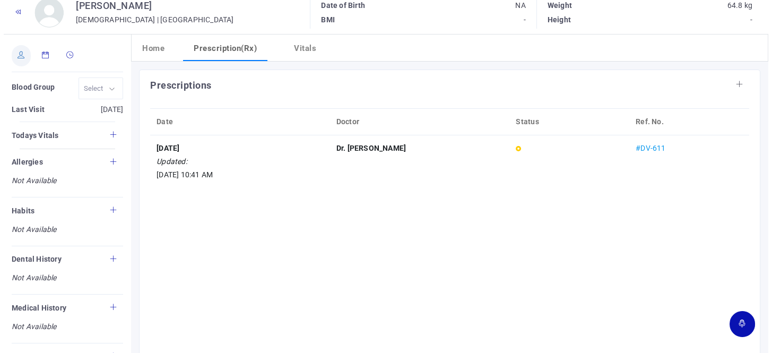
type input "[PERSON_NAME]"
type input "55"
type input "[GEOGRAPHIC_DATA]"
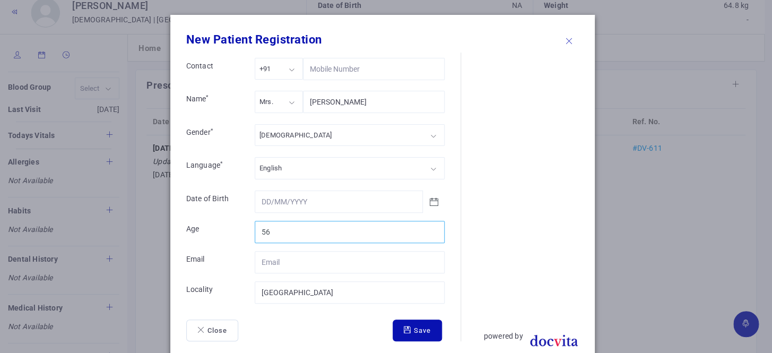
click at [427, 227] on input "56" at bounding box center [350, 232] width 190 height 22
click at [427, 227] on input "57" at bounding box center [350, 232] width 190 height 22
click at [427, 227] on input "58" at bounding box center [350, 232] width 190 height 22
click at [427, 227] on input "59" at bounding box center [350, 232] width 190 height 22
type input "60"
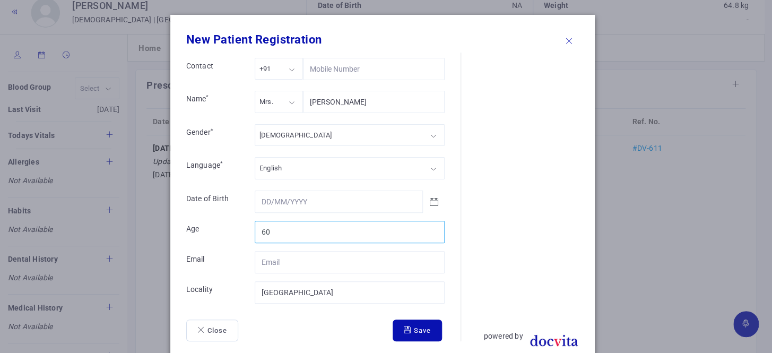
click at [427, 227] on input "60" at bounding box center [350, 232] width 190 height 22
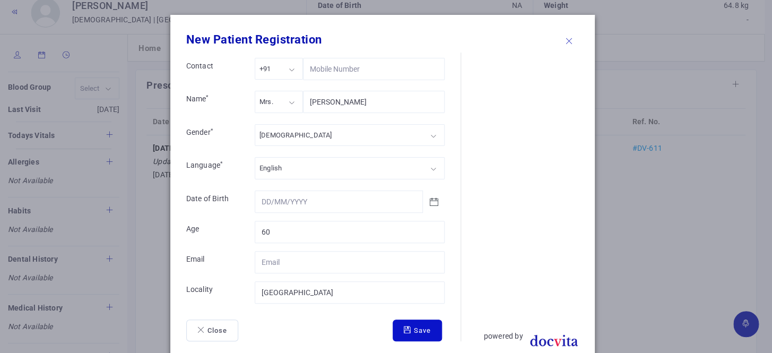
click at [414, 327] on button "Save" at bounding box center [416, 330] width 49 height 22
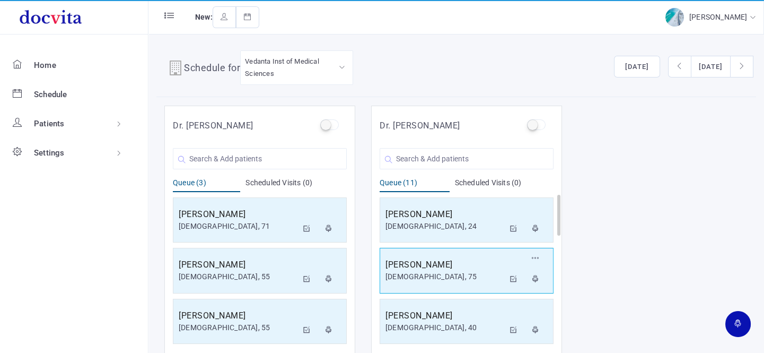
scroll to position [193, 0]
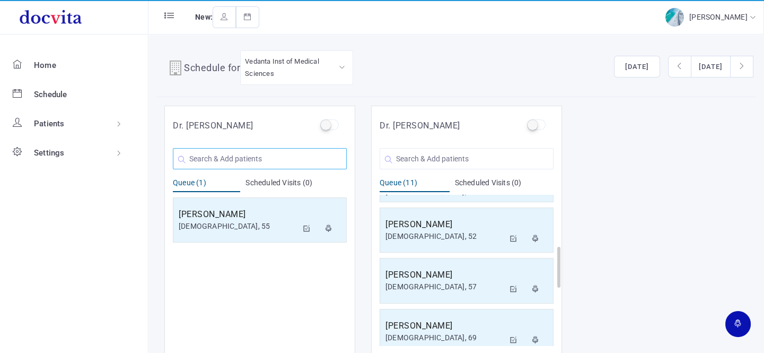
click at [232, 156] on input "text" at bounding box center [260, 158] width 174 height 21
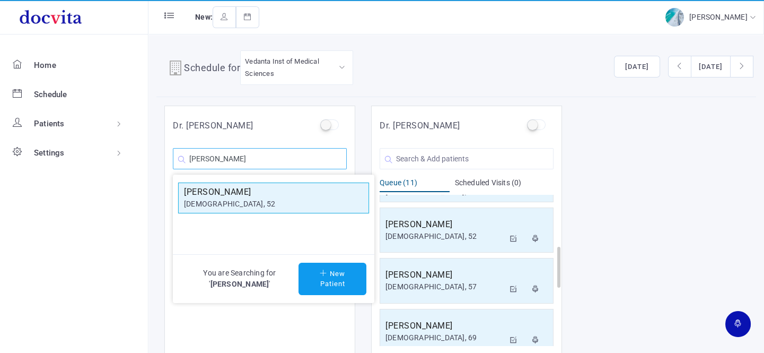
type input "[PERSON_NAME]"
click at [240, 196] on h5 "[PERSON_NAME]" at bounding box center [273, 192] width 179 height 13
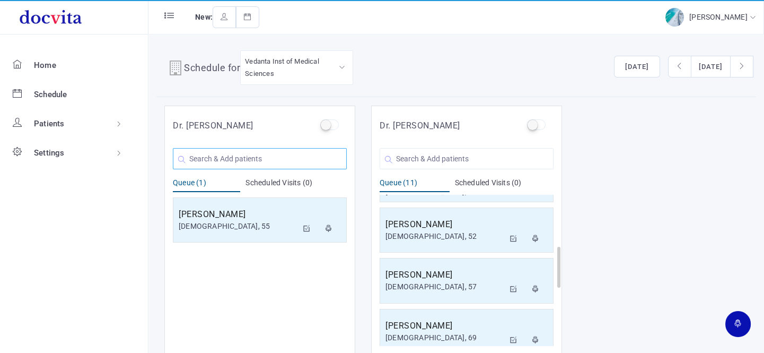
click at [247, 154] on input "text" at bounding box center [260, 158] width 174 height 21
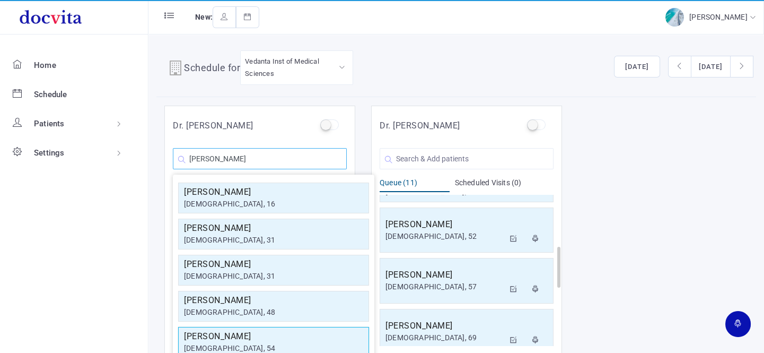
type input "[PERSON_NAME]"
click at [254, 332] on h5 "[PERSON_NAME]" at bounding box center [273, 336] width 179 height 13
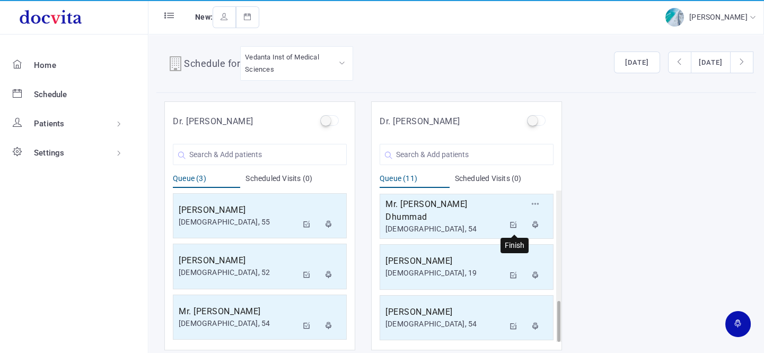
scroll to position [8, 0]
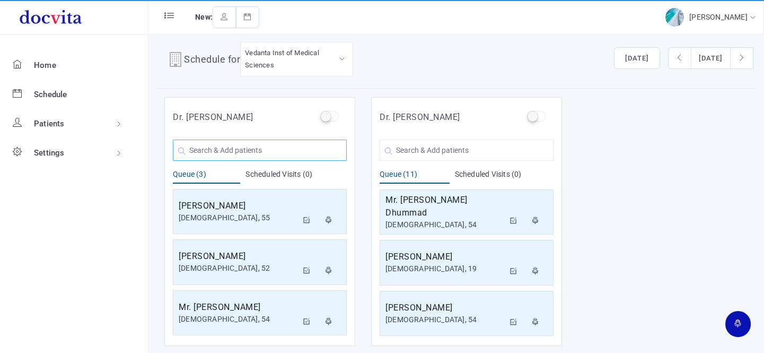
click at [263, 143] on input "text" at bounding box center [260, 149] width 174 height 21
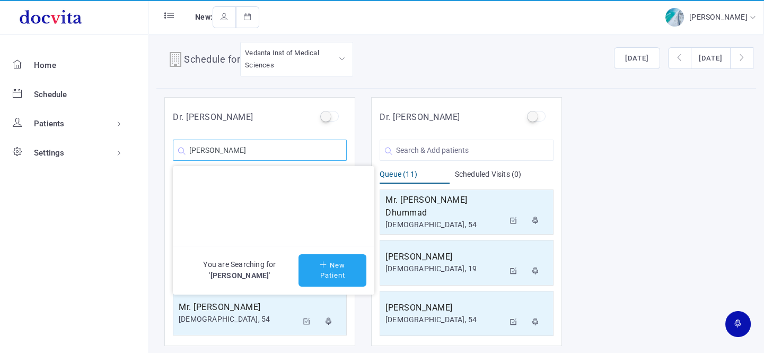
type input "[PERSON_NAME]"
click at [333, 270] on button "New Patient" at bounding box center [333, 270] width 68 height 32
type input "[PERSON_NAME]"
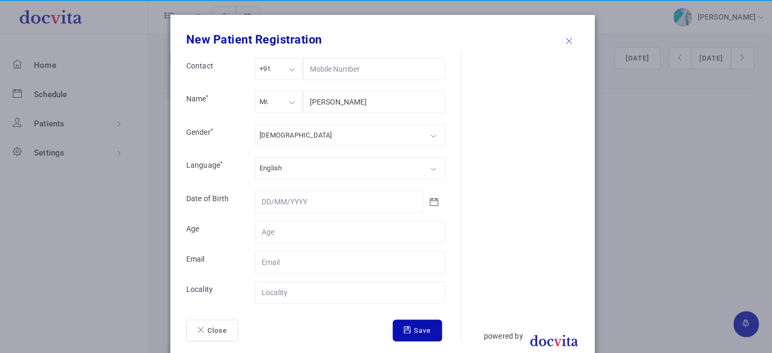
click at [288, 101] on div "Mr." at bounding box center [279, 102] width 48 height 22
click at [297, 136] on div "[DEMOGRAPHIC_DATA]" at bounding box center [350, 135] width 190 height 22
click at [308, 230] on input "Contact" at bounding box center [350, 232] width 190 height 22
type input "55"
click at [303, 288] on input "Contact" at bounding box center [350, 292] width 190 height 22
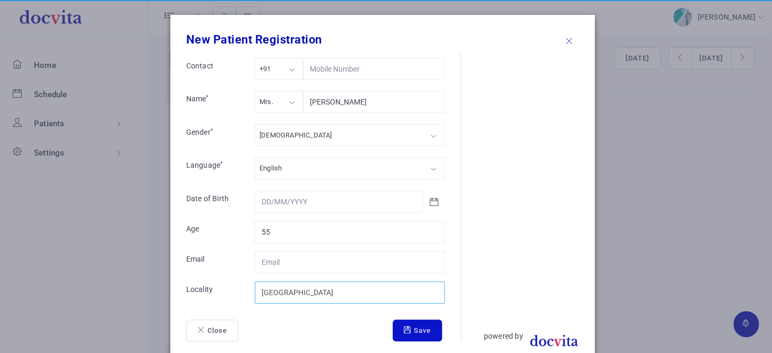
type input "[GEOGRAPHIC_DATA]"
click at [421, 329] on button "Save" at bounding box center [416, 330] width 49 height 22
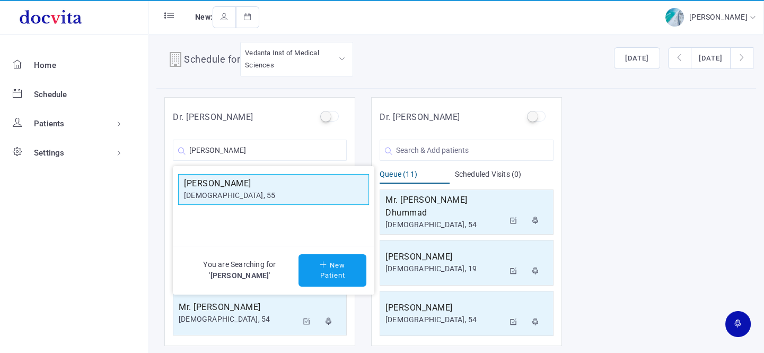
click at [278, 184] on h5 "[PERSON_NAME]" at bounding box center [273, 183] width 179 height 13
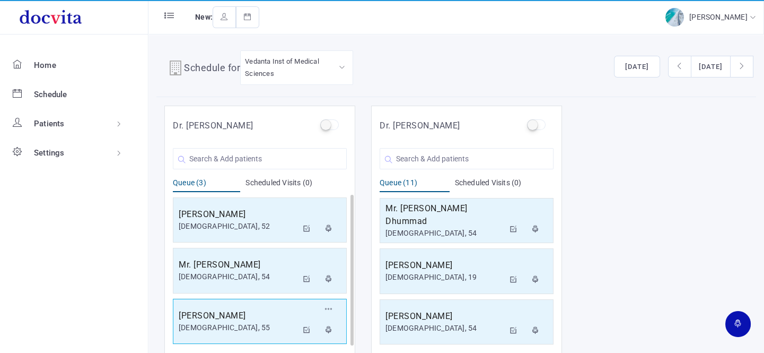
scroll to position [0, 0]
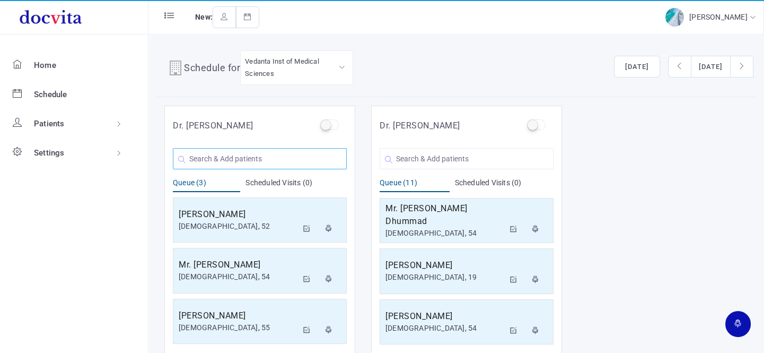
click at [226, 153] on input "text" at bounding box center [260, 158] width 174 height 21
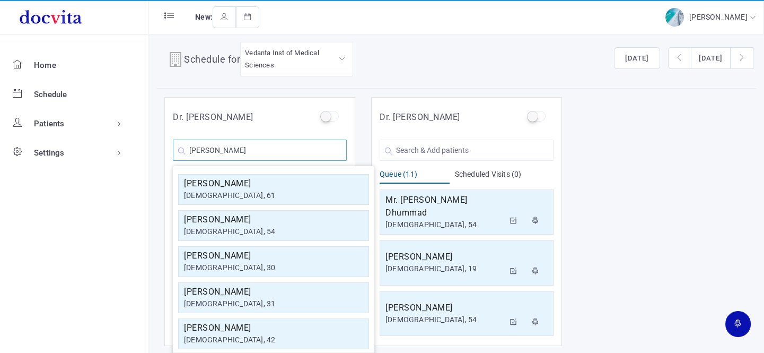
scroll to position [48, 0]
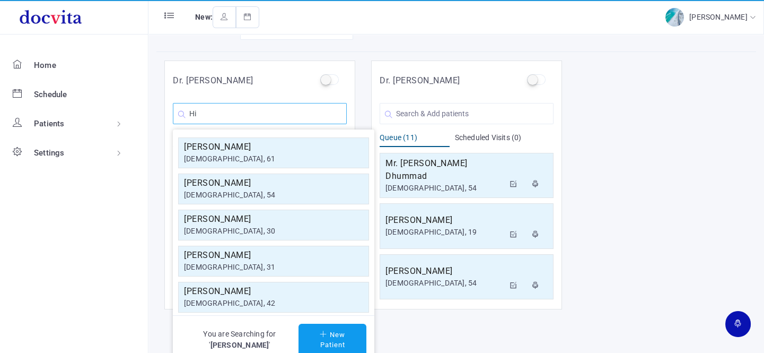
type input "H"
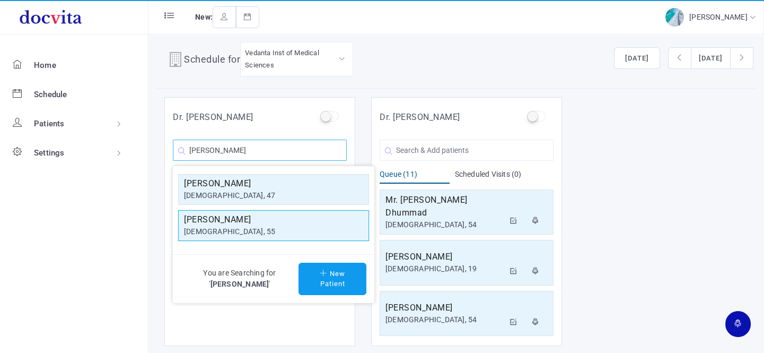
type input "[PERSON_NAME]"
click at [258, 226] on div "[DEMOGRAPHIC_DATA], 55" at bounding box center [273, 231] width 179 height 11
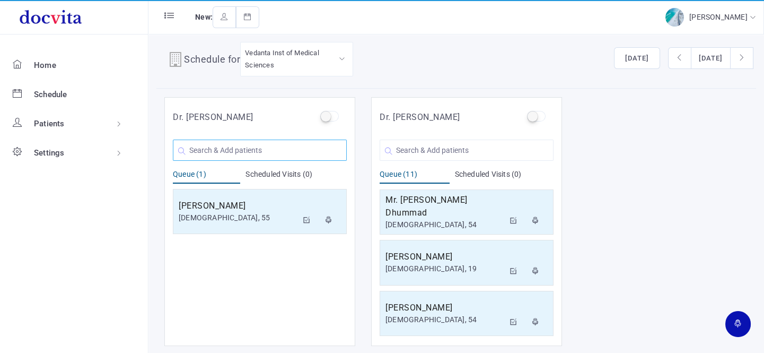
click at [245, 148] on input "text" at bounding box center [260, 149] width 174 height 21
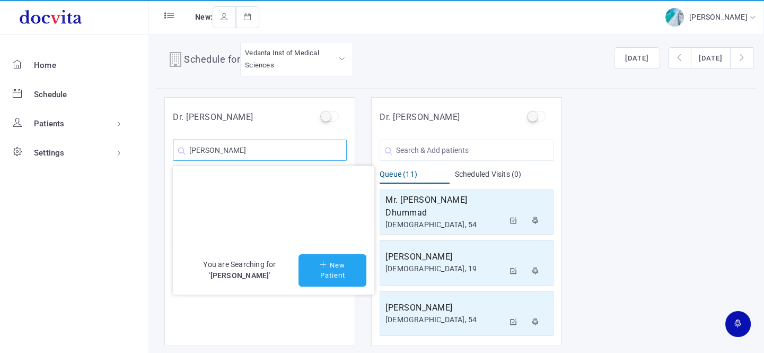
type input "[PERSON_NAME]"
click at [325, 268] on button "New Patient" at bounding box center [333, 270] width 68 height 32
type input "[PERSON_NAME]"
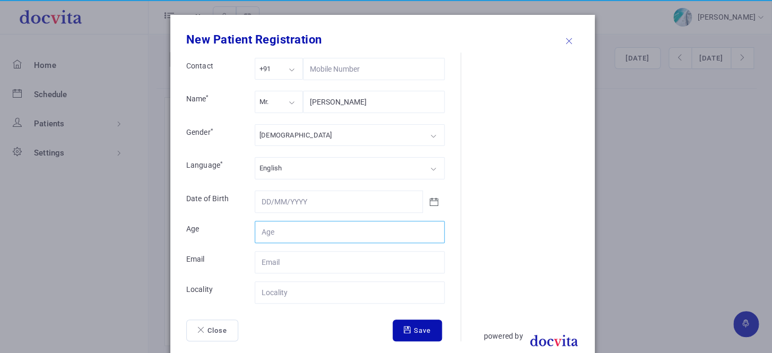
click at [300, 231] on input "Contact" at bounding box center [350, 232] width 190 height 22
type input "42"
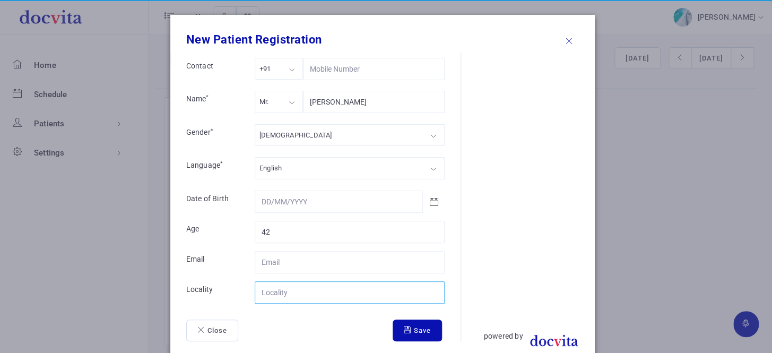
click at [301, 293] on input "Contact" at bounding box center [350, 292] width 190 height 22
type input "[GEOGRAPHIC_DATA]"
click at [414, 334] on button "Save" at bounding box center [416, 330] width 49 height 22
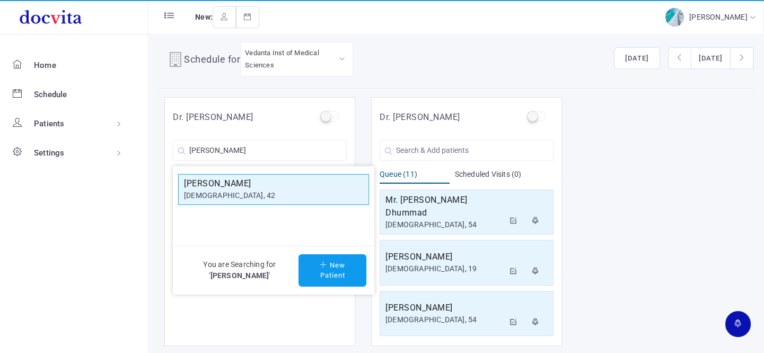
click at [263, 186] on h5 "[PERSON_NAME]" at bounding box center [273, 183] width 179 height 13
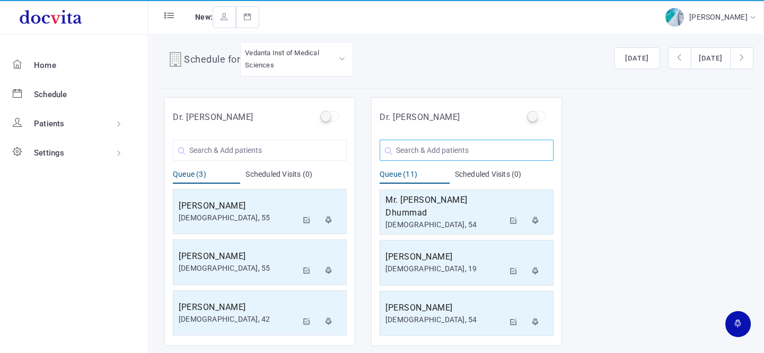
click at [414, 153] on input "text" at bounding box center [467, 149] width 174 height 21
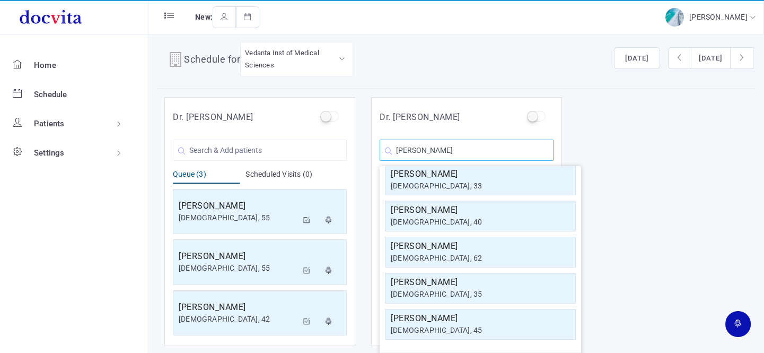
scroll to position [45, 0]
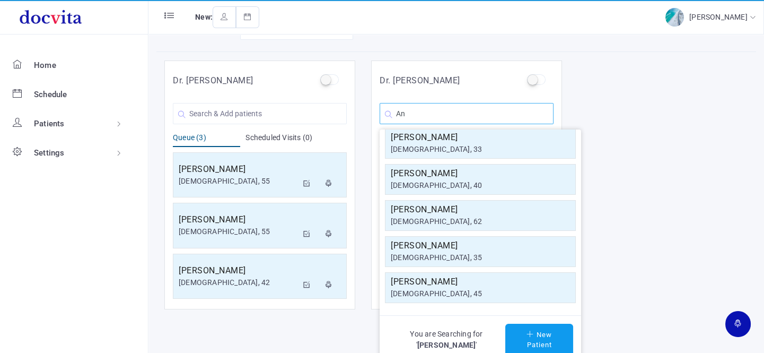
type input "A"
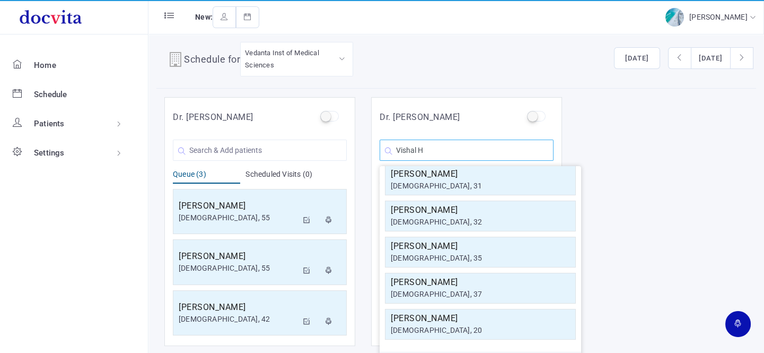
scroll to position [0, 0]
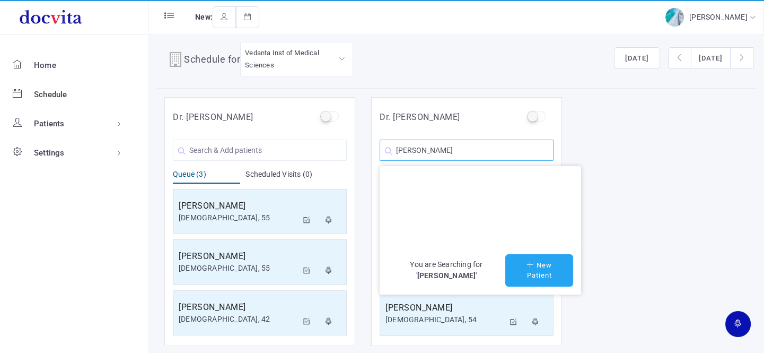
type input "[PERSON_NAME]"
click at [547, 271] on button "New Patient" at bounding box center [539, 270] width 68 height 32
type input "[PERSON_NAME]"
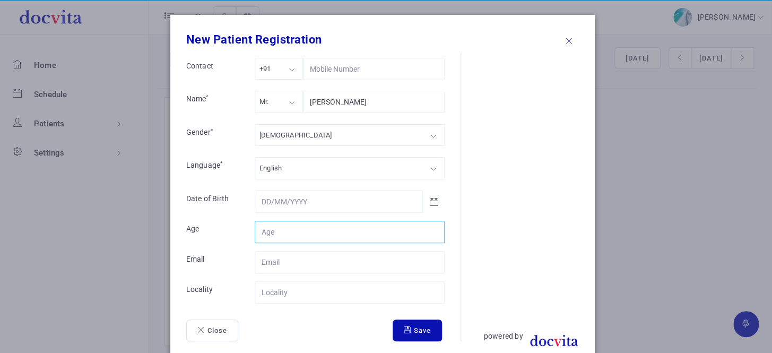
click at [278, 231] on input "Contact" at bounding box center [350, 232] width 190 height 22
type input "44"
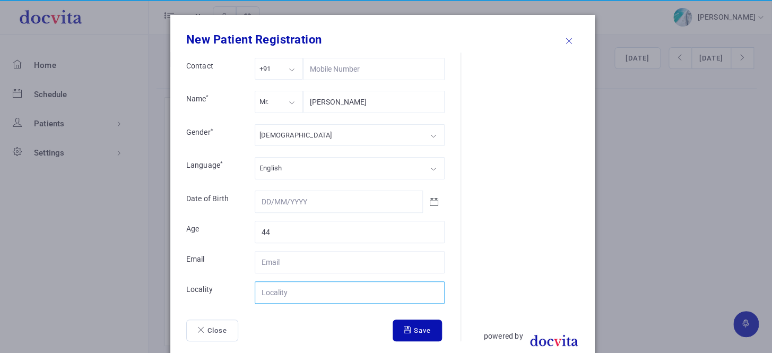
click at [274, 285] on input "Contact" at bounding box center [350, 292] width 190 height 22
type input "[GEOGRAPHIC_DATA]"
click at [418, 332] on button "Save" at bounding box center [416, 330] width 49 height 22
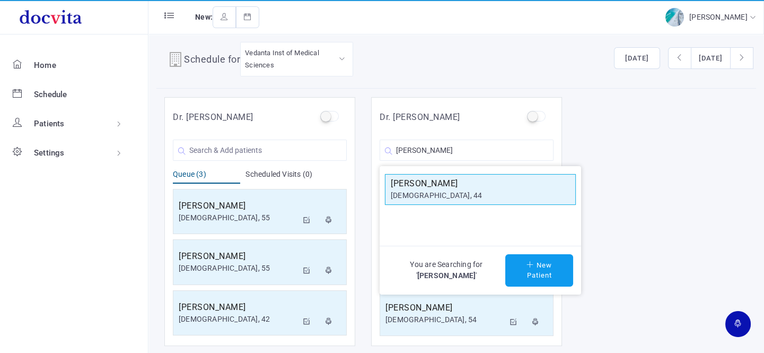
click at [404, 174] on div "[PERSON_NAME] [DEMOGRAPHIC_DATA], 44" at bounding box center [480, 189] width 191 height 31
click at [398, 193] on div "[DEMOGRAPHIC_DATA], 44" at bounding box center [480, 195] width 179 height 11
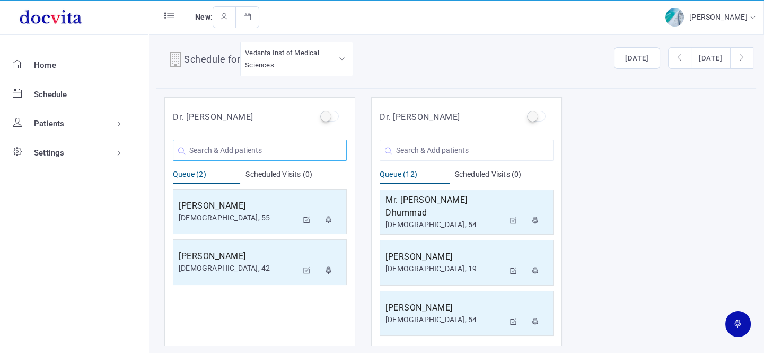
click at [271, 146] on input "text" at bounding box center [260, 149] width 174 height 21
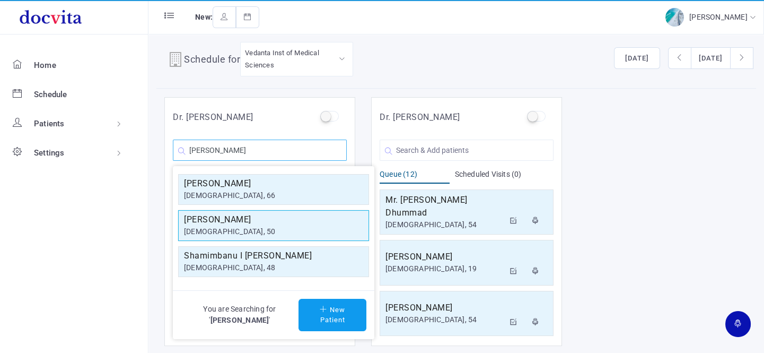
type input "[PERSON_NAME]"
click at [250, 221] on h5 "[PERSON_NAME]" at bounding box center [273, 219] width 179 height 13
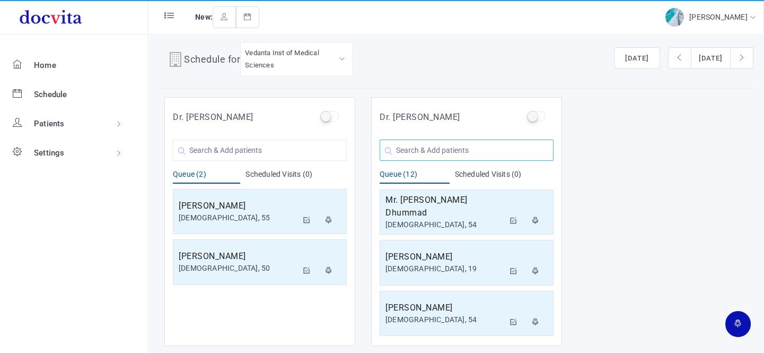
click at [414, 149] on input "text" at bounding box center [467, 149] width 174 height 21
click at [267, 151] on input "text" at bounding box center [260, 149] width 174 height 21
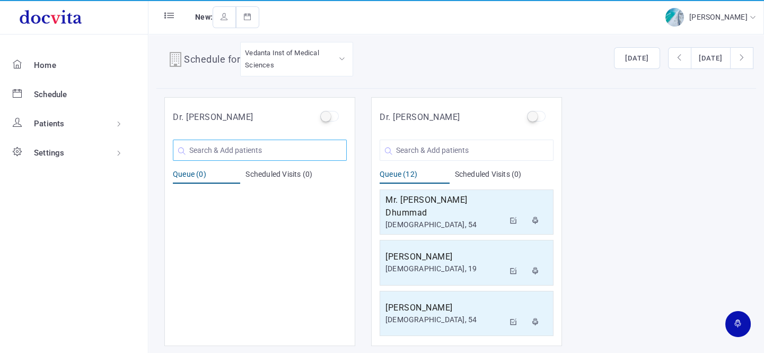
click at [212, 149] on input "text" at bounding box center [260, 149] width 174 height 21
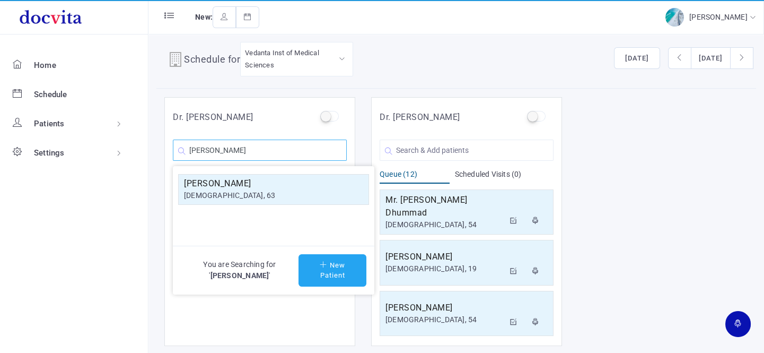
type input "[PERSON_NAME]"
click at [320, 268] on button "New Patient" at bounding box center [333, 270] width 68 height 32
type input "[PERSON_NAME]"
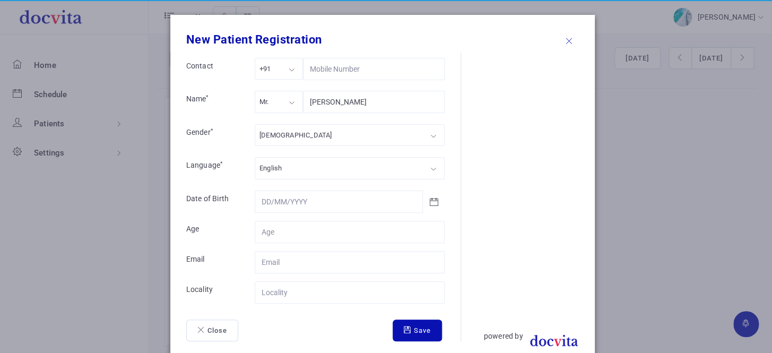
click at [268, 98] on div "Mr." at bounding box center [279, 102] width 48 height 22
click at [267, 138] on div "[DEMOGRAPHIC_DATA]" at bounding box center [295, 135] width 73 height 12
click at [290, 236] on input "Contact" at bounding box center [350, 232] width 190 height 22
type input "60"
click at [308, 290] on input "Contact" at bounding box center [350, 292] width 190 height 22
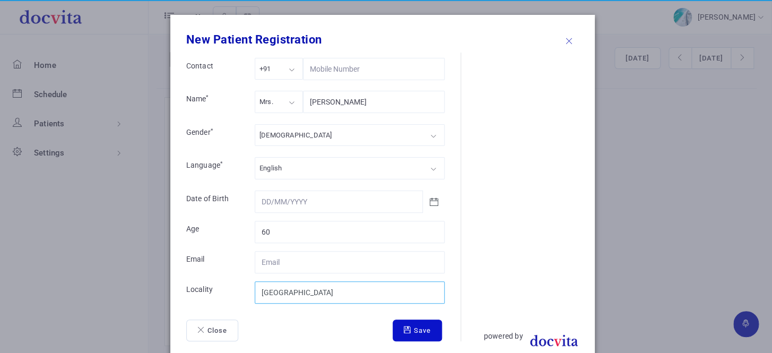
type input "[GEOGRAPHIC_DATA]"
click at [413, 324] on button "Save" at bounding box center [416, 330] width 49 height 22
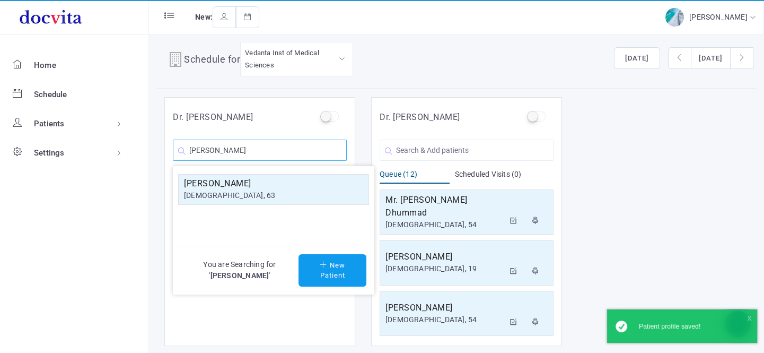
click at [261, 149] on input "[PERSON_NAME]" at bounding box center [260, 149] width 174 height 21
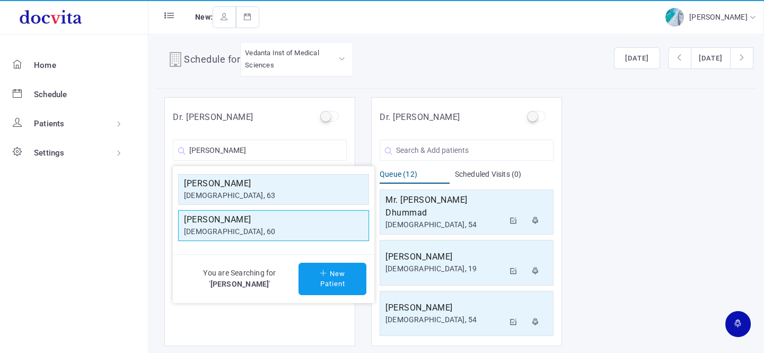
click at [251, 219] on h5 "[PERSON_NAME]" at bounding box center [273, 219] width 179 height 13
